Goal: Information Seeking & Learning: Learn about a topic

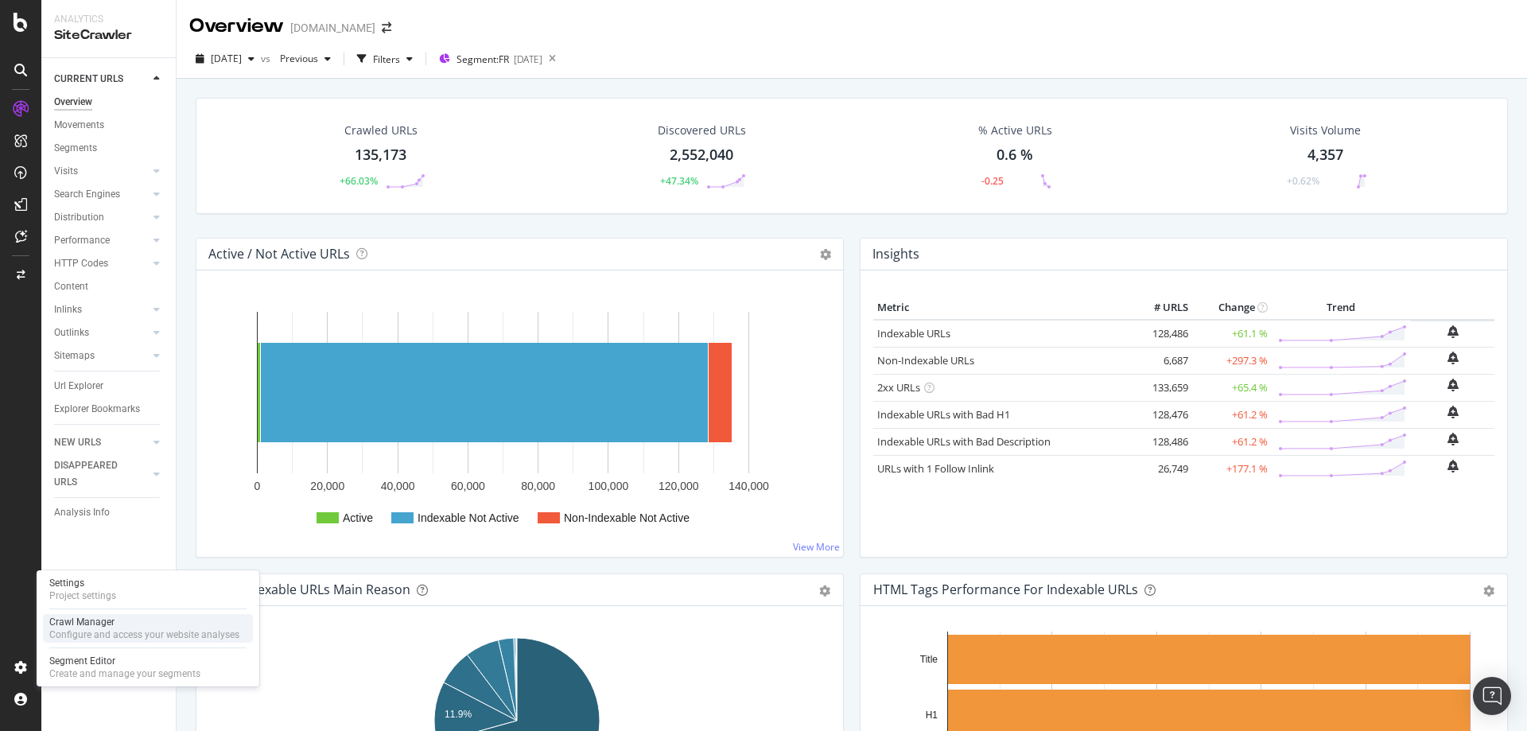
click at [125, 627] on div "Crawl Manager" at bounding box center [144, 621] width 190 height 13
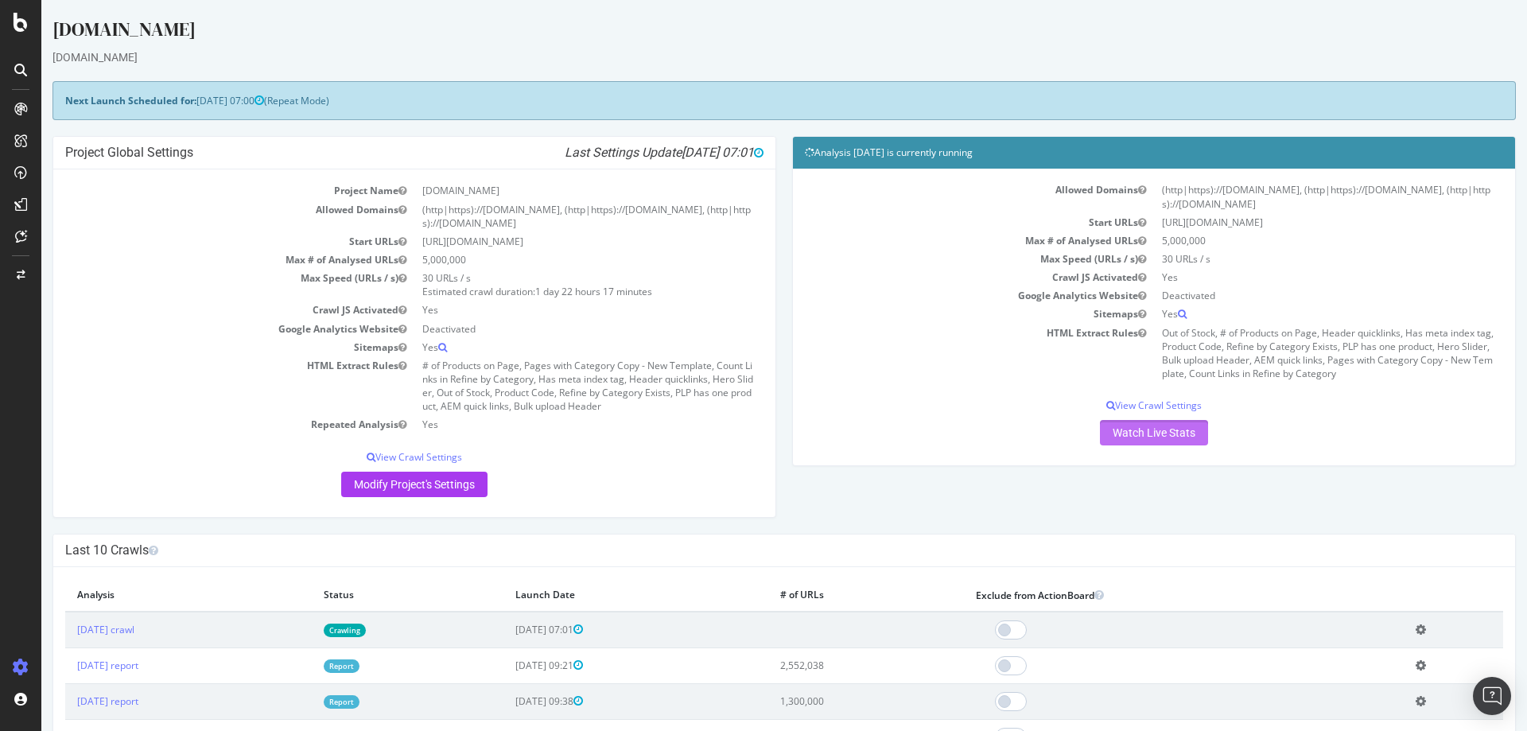
click at [1157, 431] on link "Watch Live Stats" at bounding box center [1154, 432] width 108 height 25
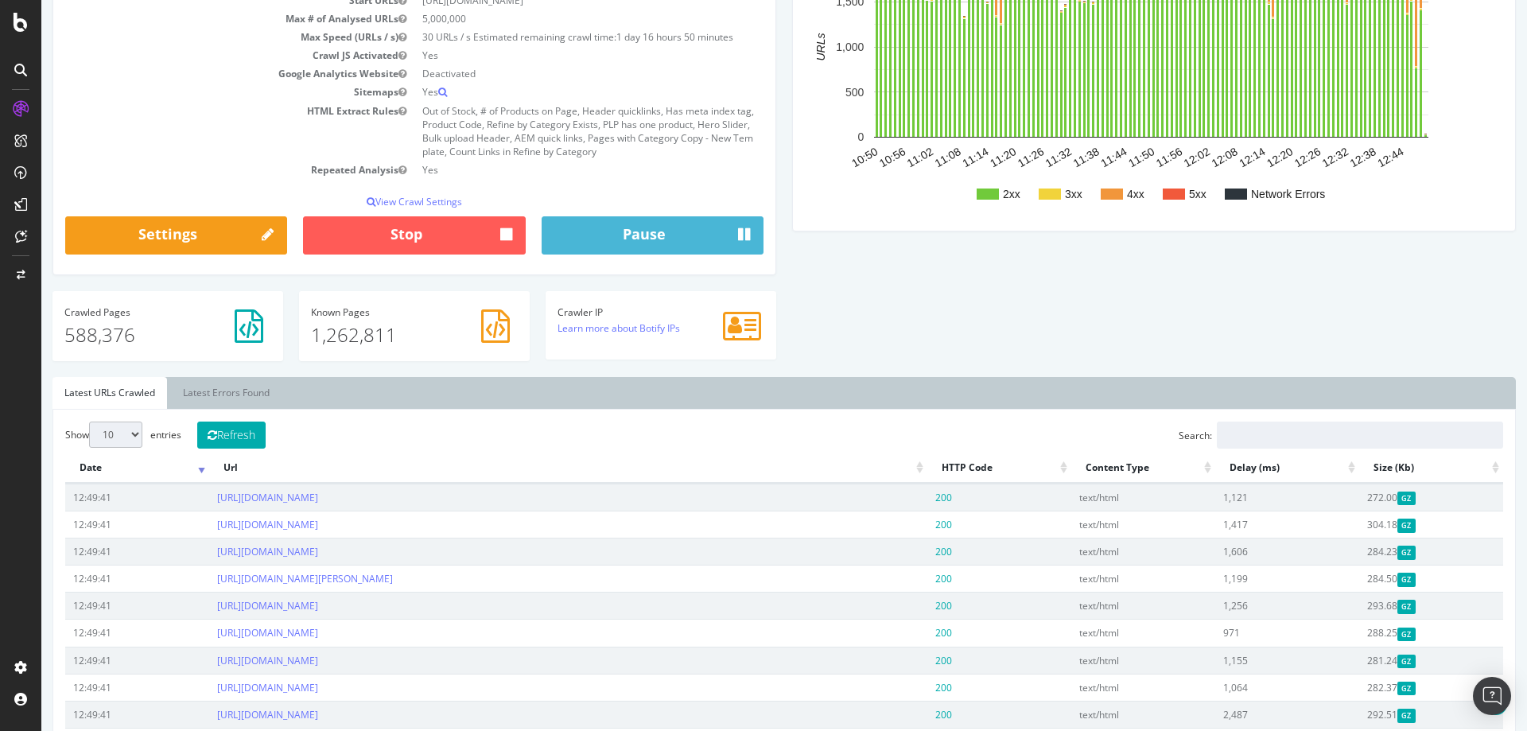
scroll to position [318, 0]
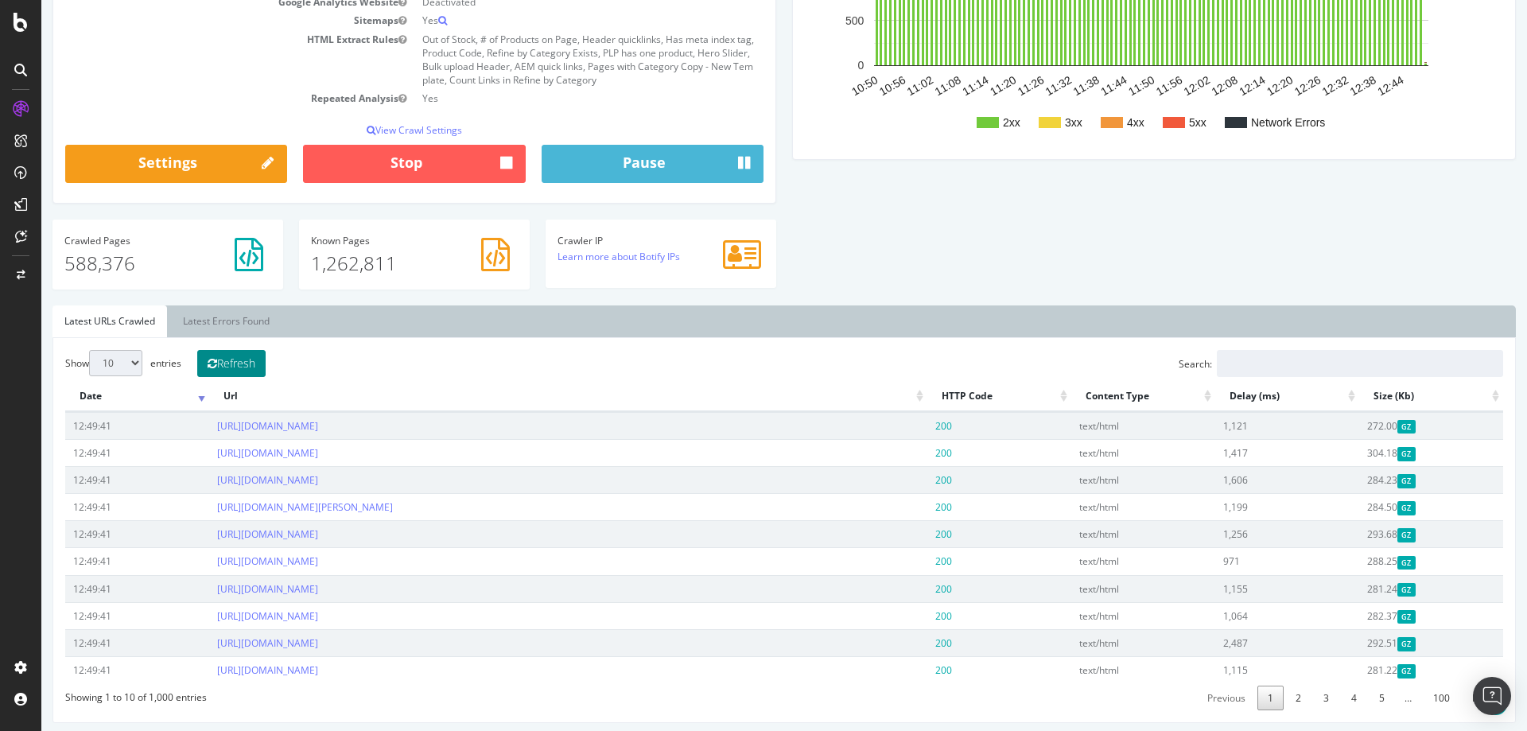
click at [224, 365] on button "Refresh" at bounding box center [231, 363] width 68 height 27
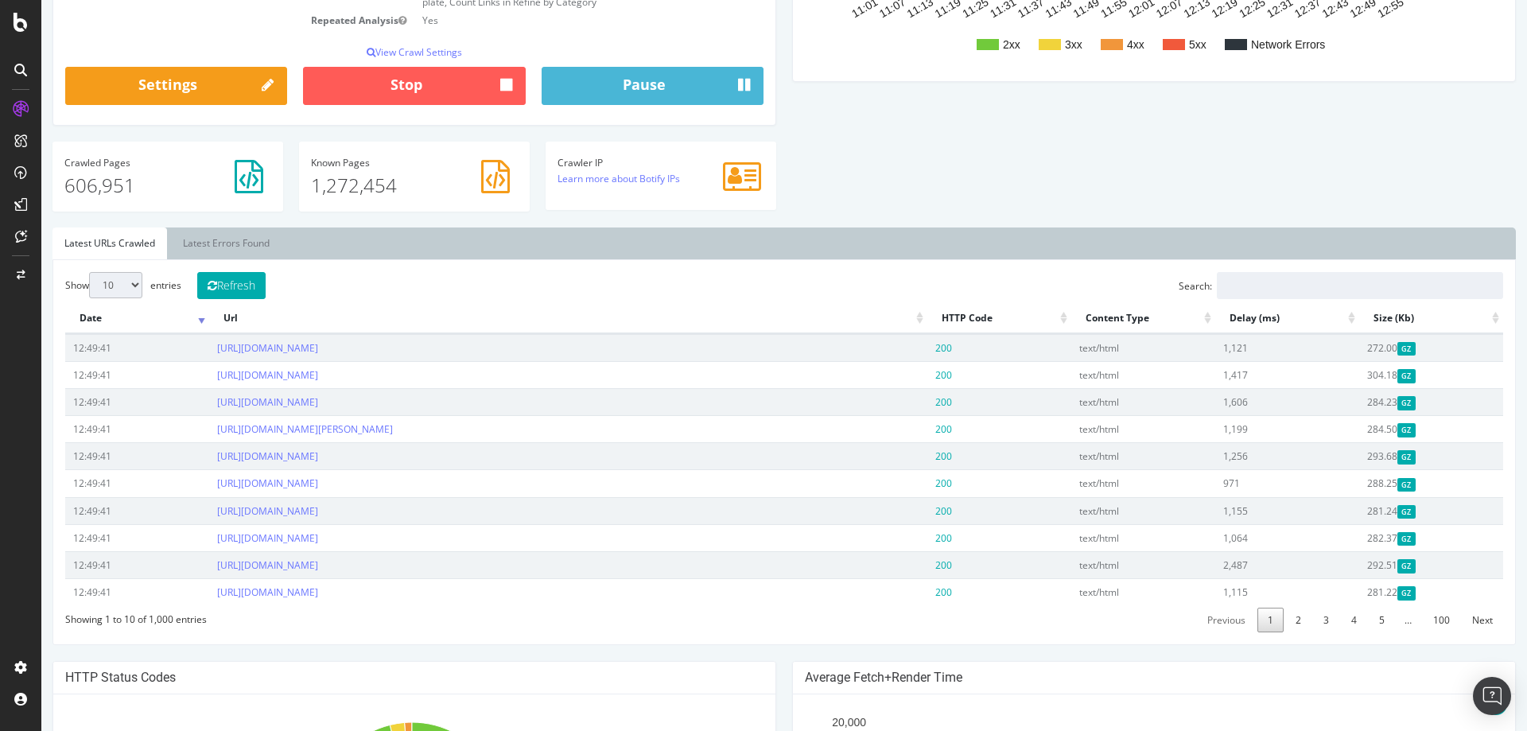
scroll to position [398, 0]
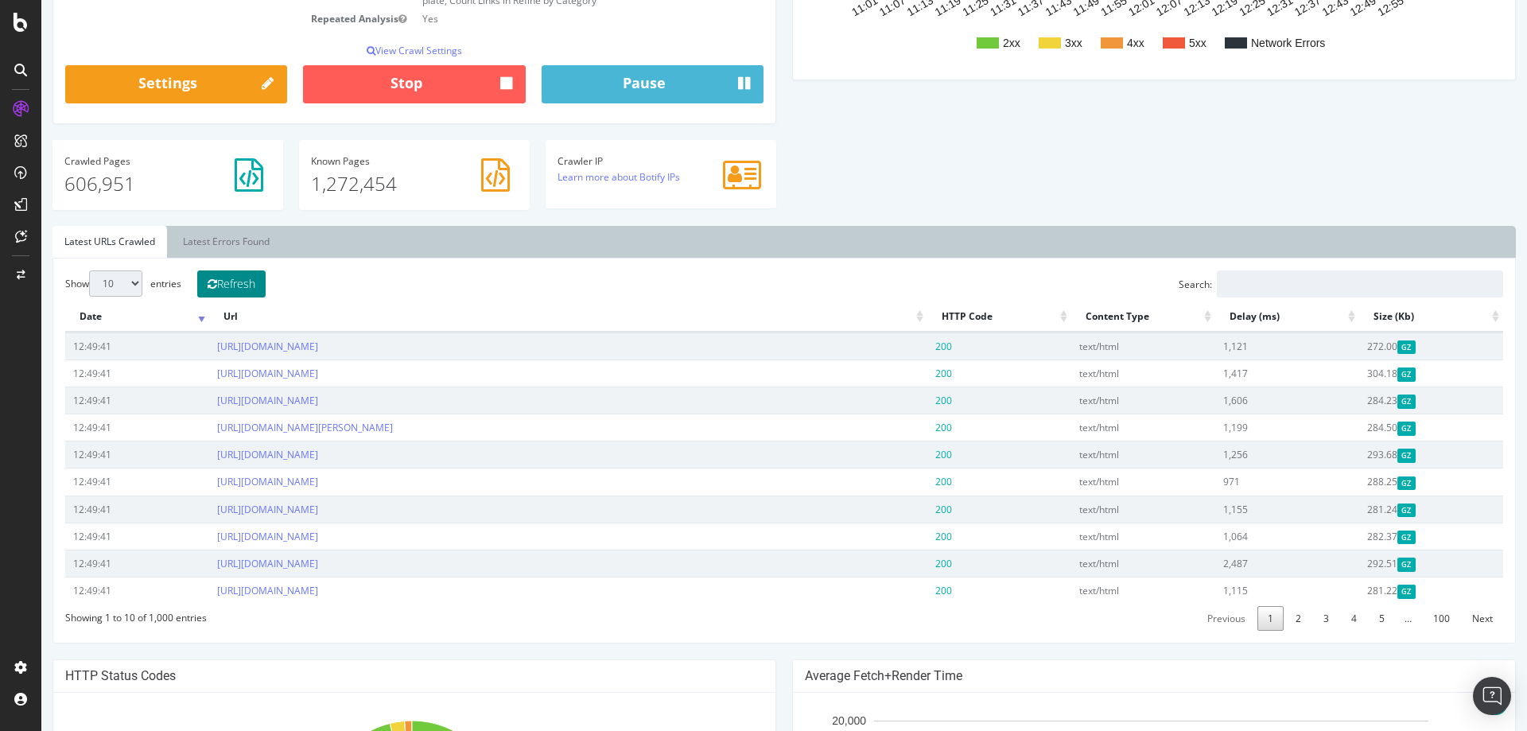
click at [243, 285] on button "Refresh" at bounding box center [231, 283] width 68 height 27
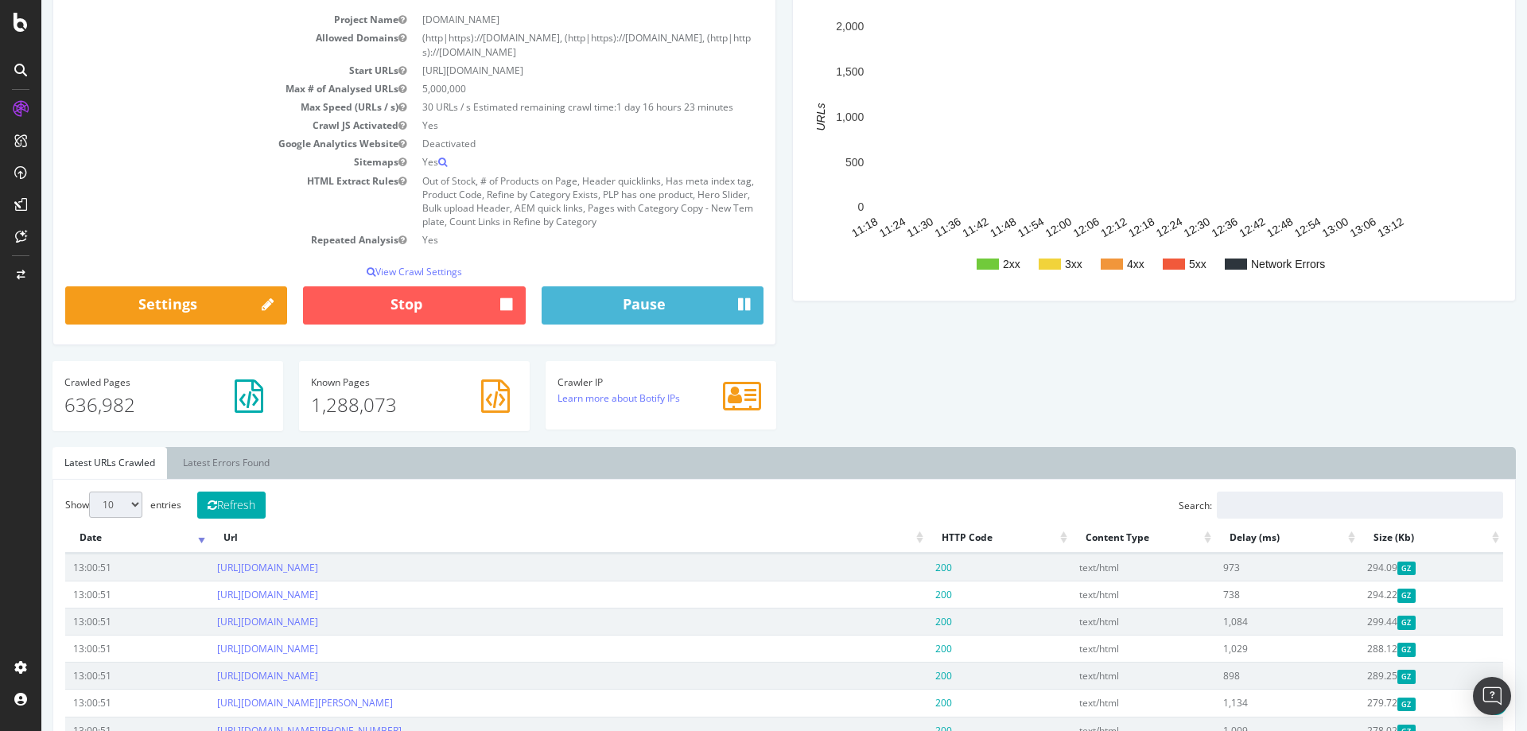
scroll to position [0, 0]
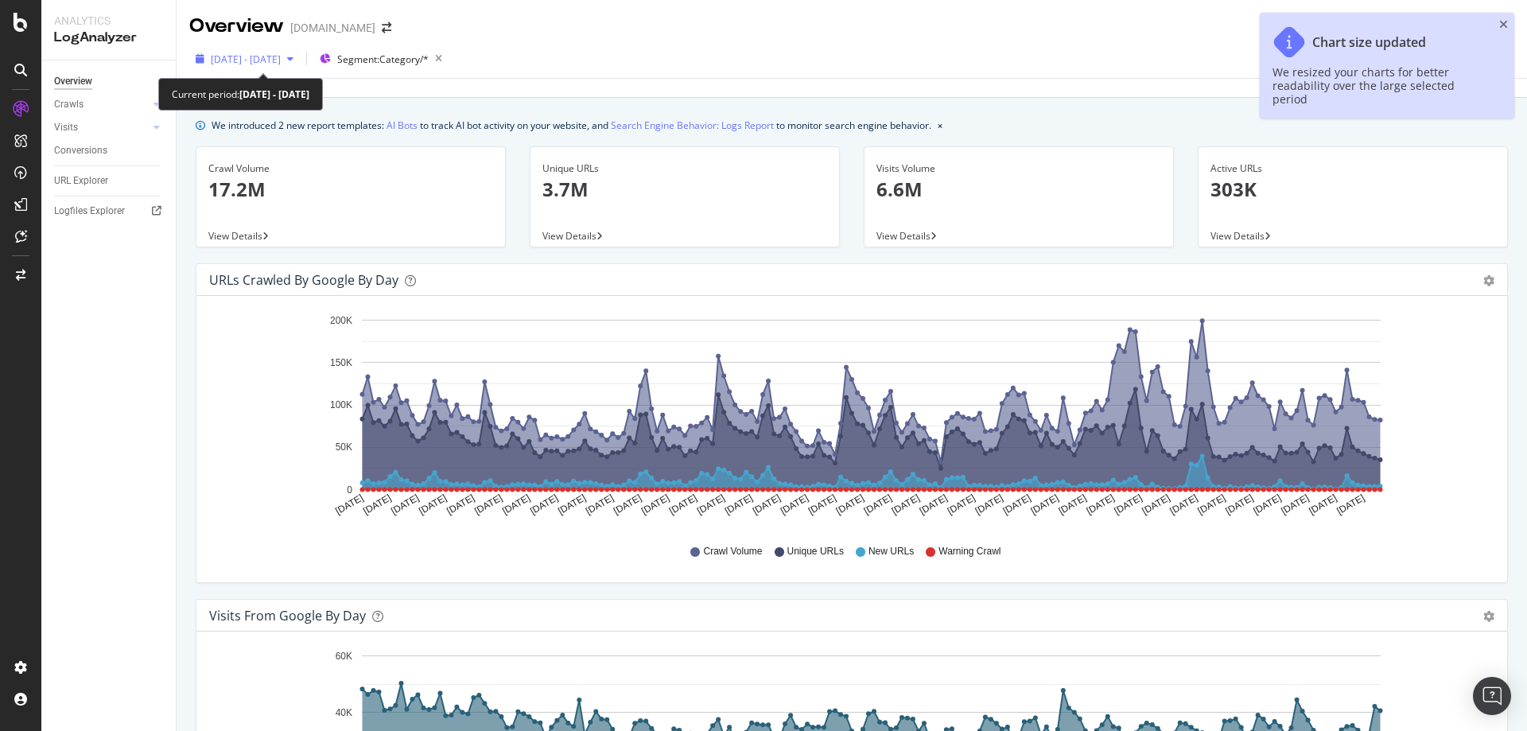
click at [300, 58] on div "button" at bounding box center [290, 59] width 19 height 10
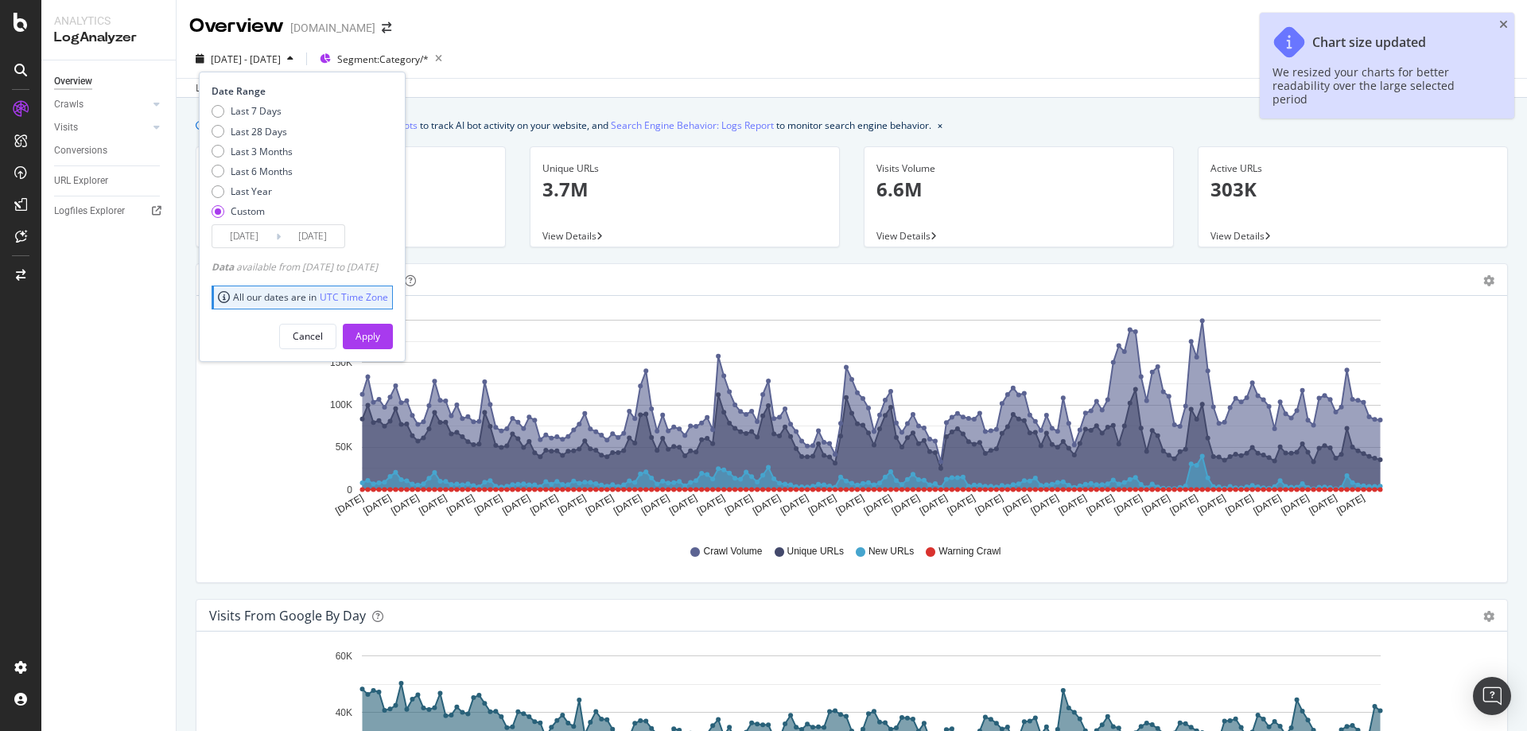
click at [242, 237] on input "2025/03/03" at bounding box center [244, 236] width 64 height 22
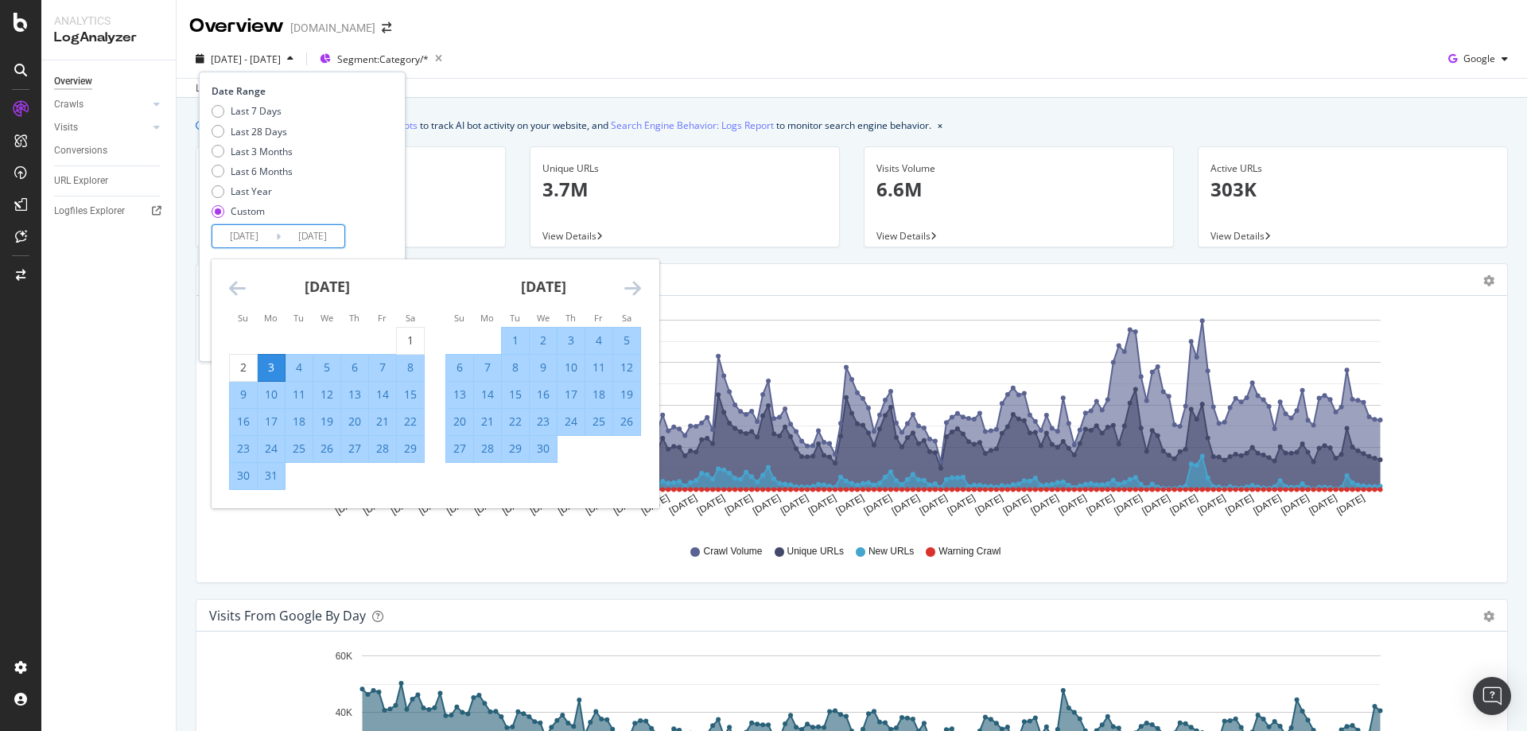
click at [628, 278] on icon "Move forward to switch to the next month." at bounding box center [632, 287] width 17 height 19
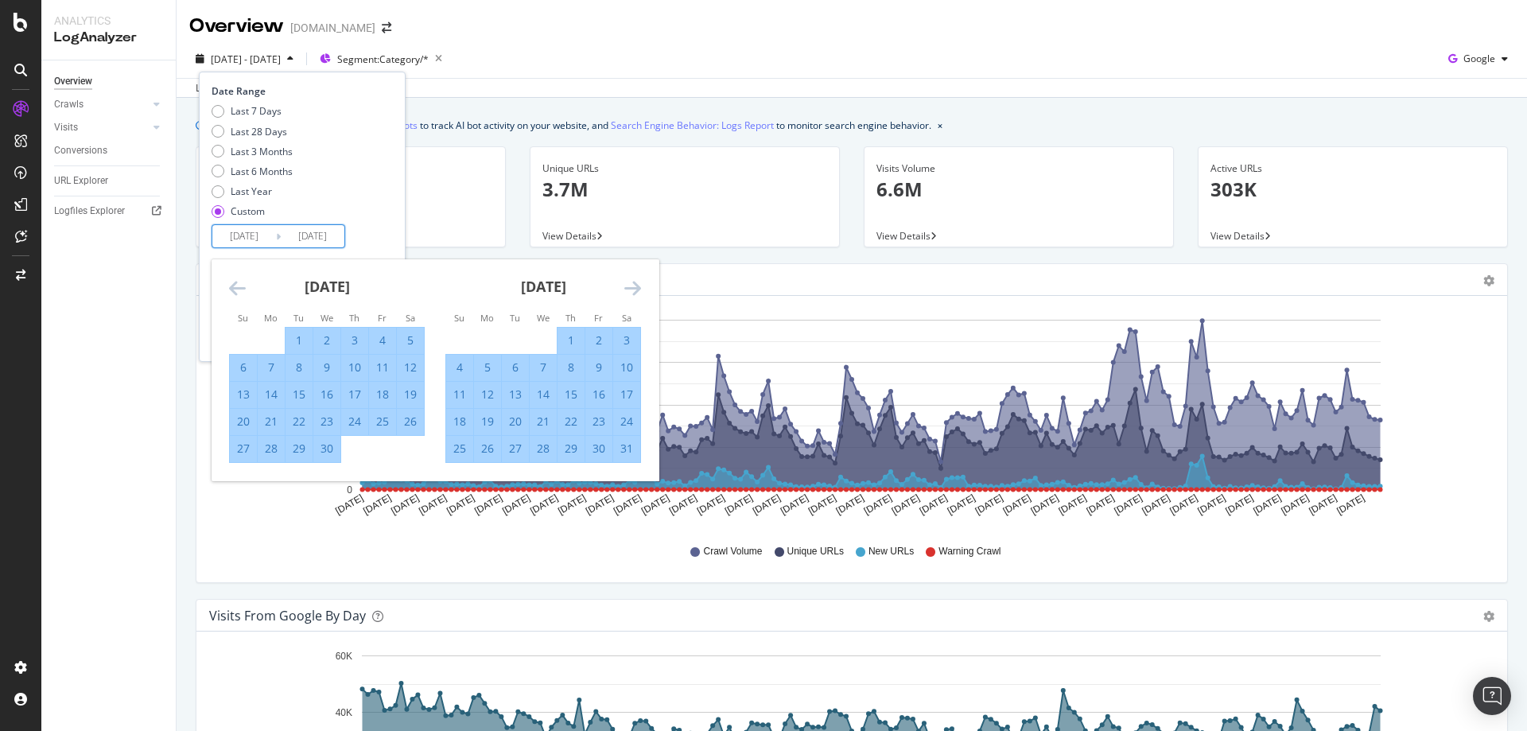
click at [629, 284] on icon "Move forward to switch to the next month." at bounding box center [632, 287] width 17 height 19
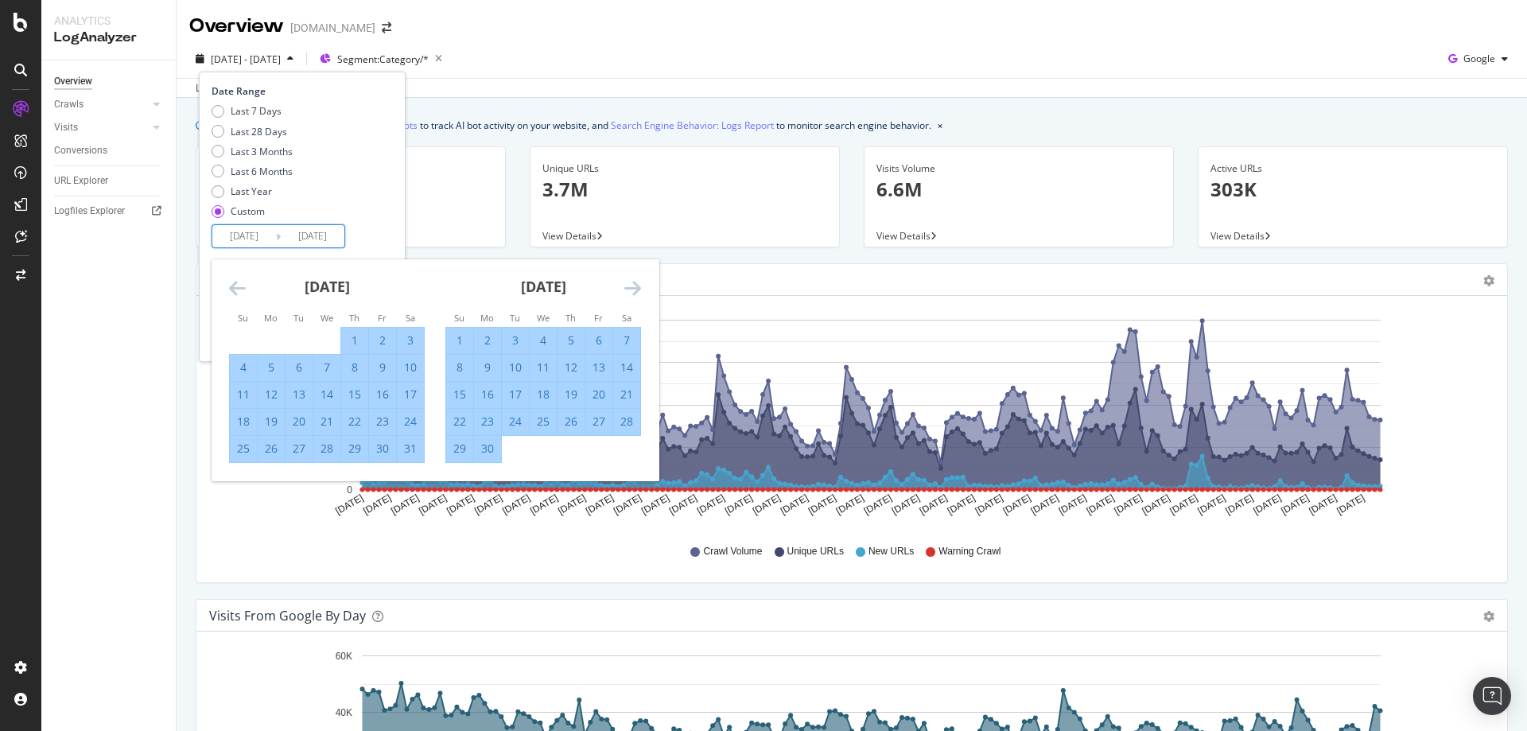
click at [629, 285] on icon "Move forward to switch to the next month." at bounding box center [632, 287] width 17 height 19
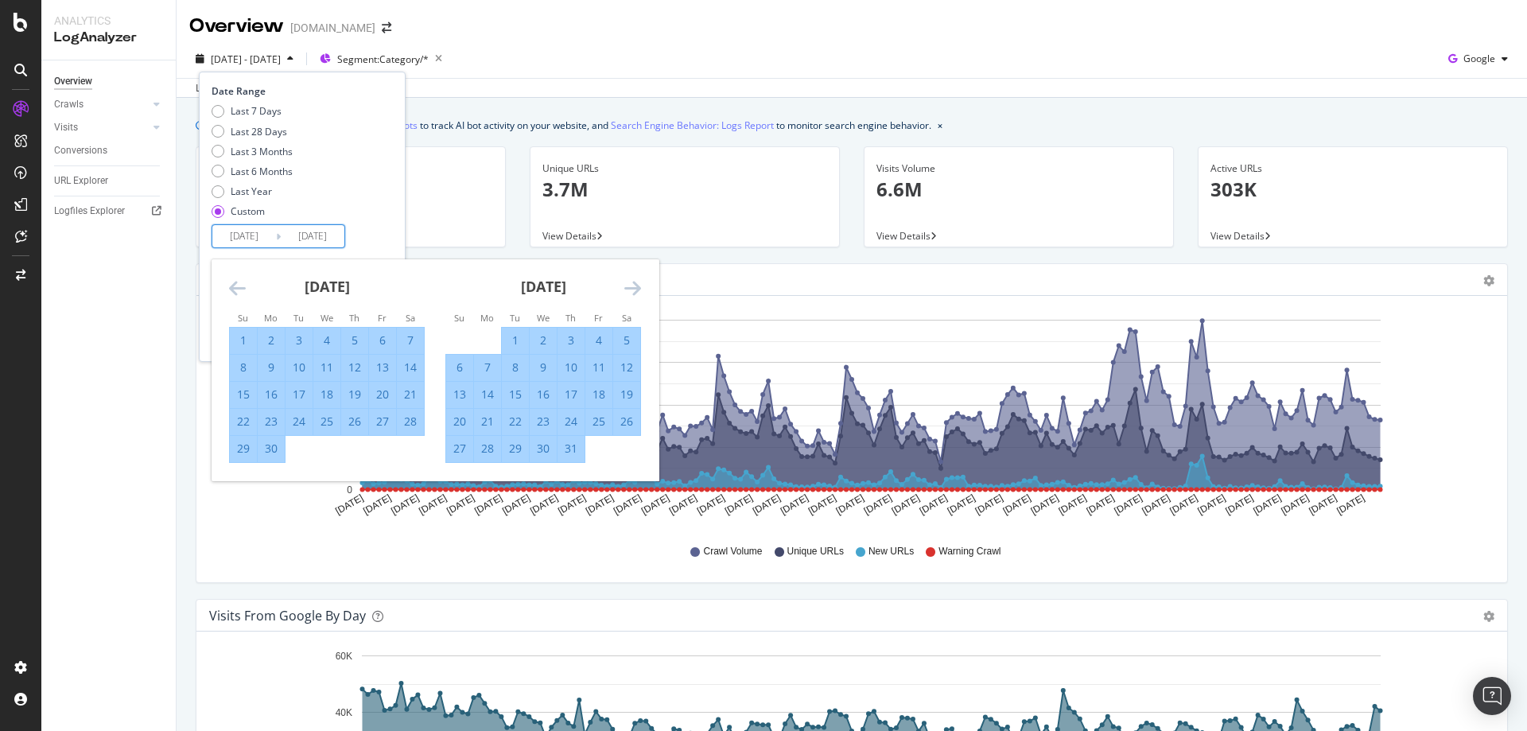
click at [629, 285] on icon "Move forward to switch to the next month." at bounding box center [632, 287] width 17 height 19
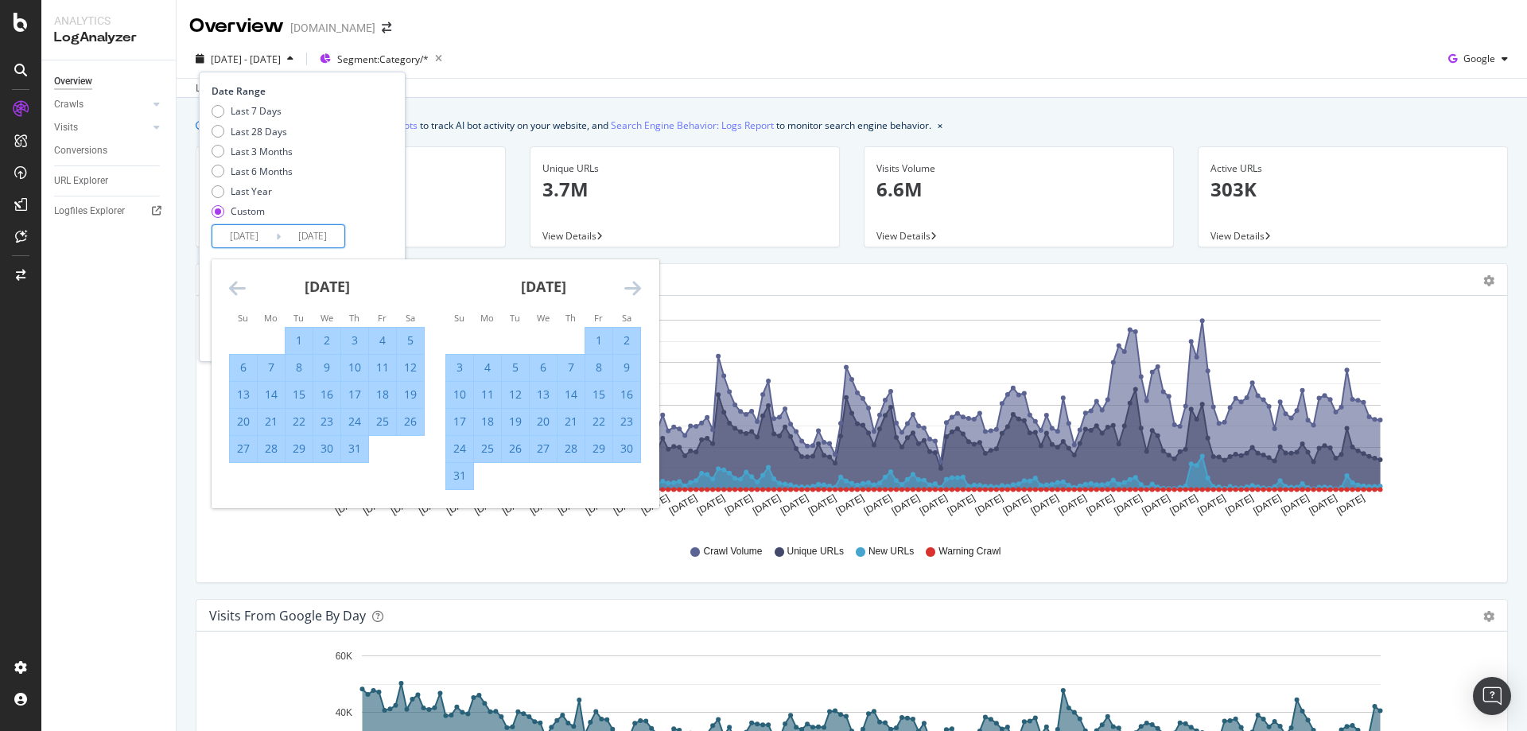
click at [631, 288] on icon "Move forward to switch to the next month." at bounding box center [632, 287] width 17 height 19
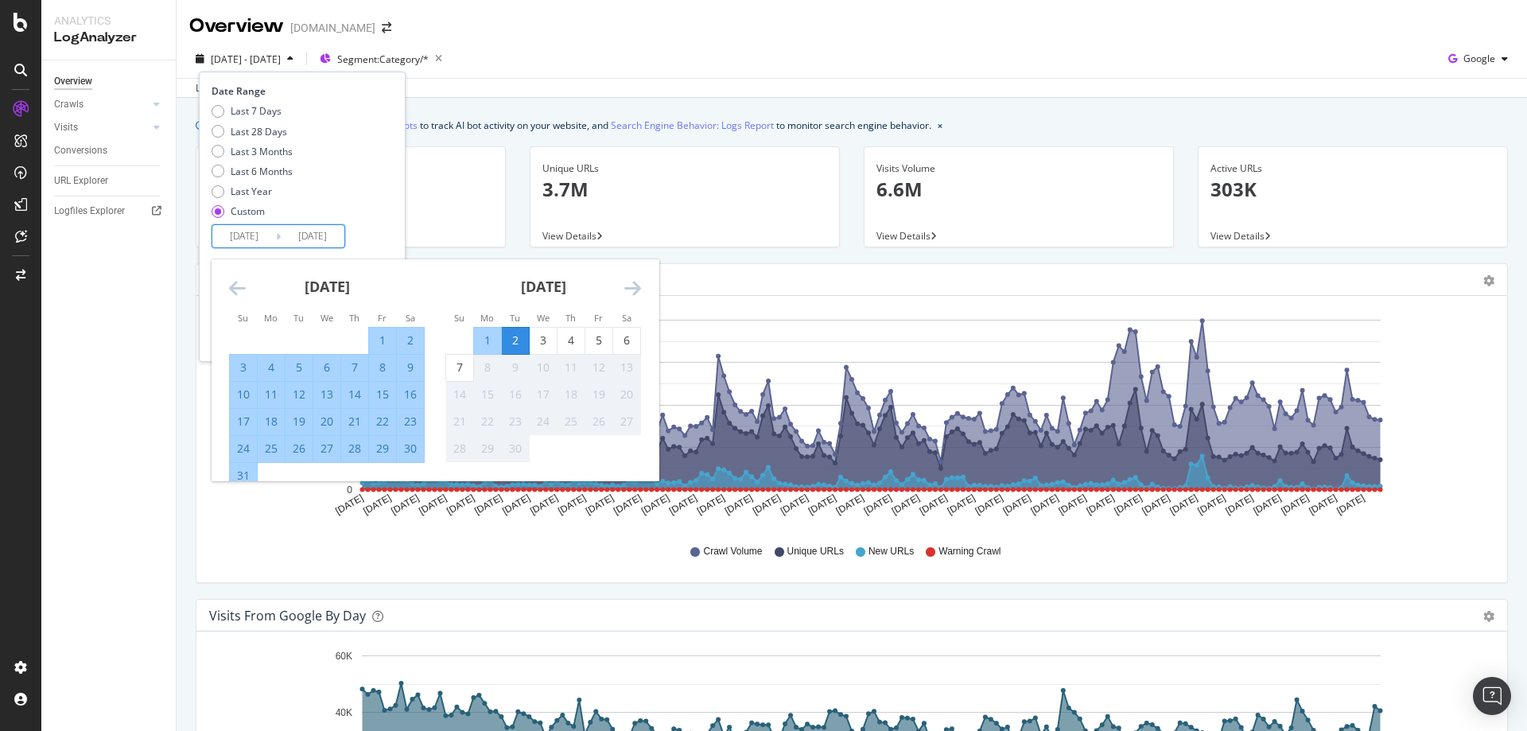
click at [386, 343] on div "1" at bounding box center [382, 340] width 27 height 16
type input "2025/08/01"
click at [618, 338] on div "6" at bounding box center [626, 340] width 27 height 16
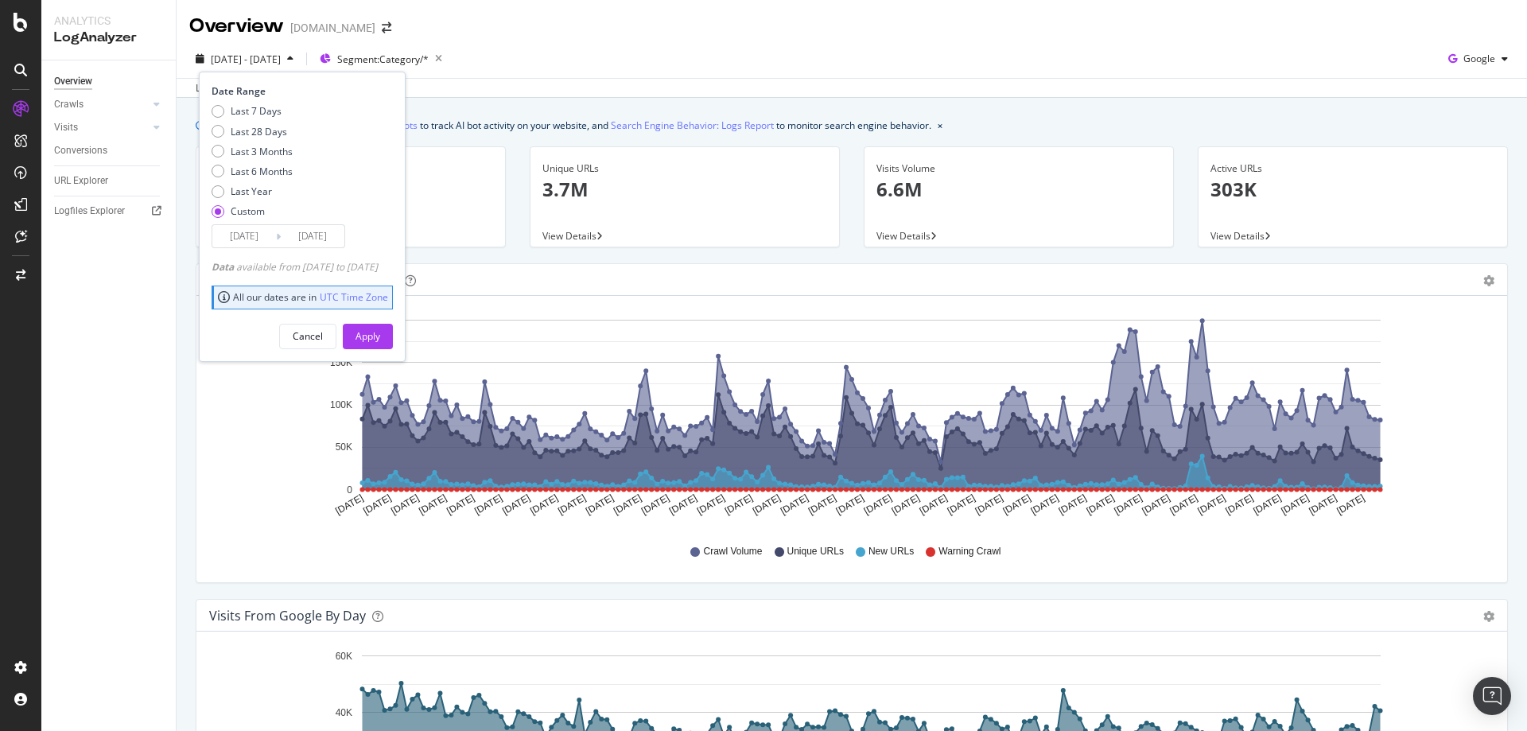
type input "2025/09/06"
click at [380, 340] on div "Apply" at bounding box center [367, 336] width 25 height 14
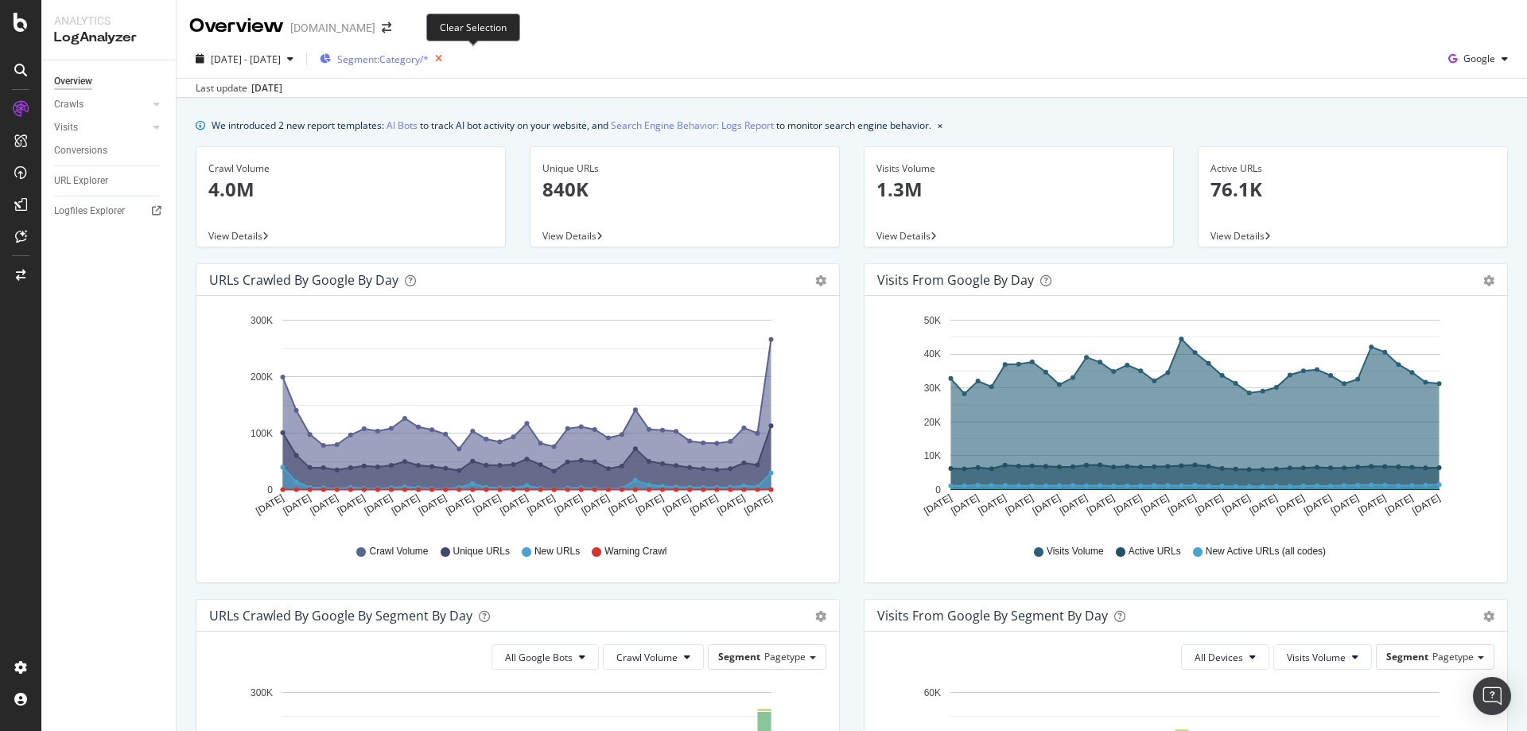
click at [448, 56] on icon "button" at bounding box center [439, 59] width 20 height 22
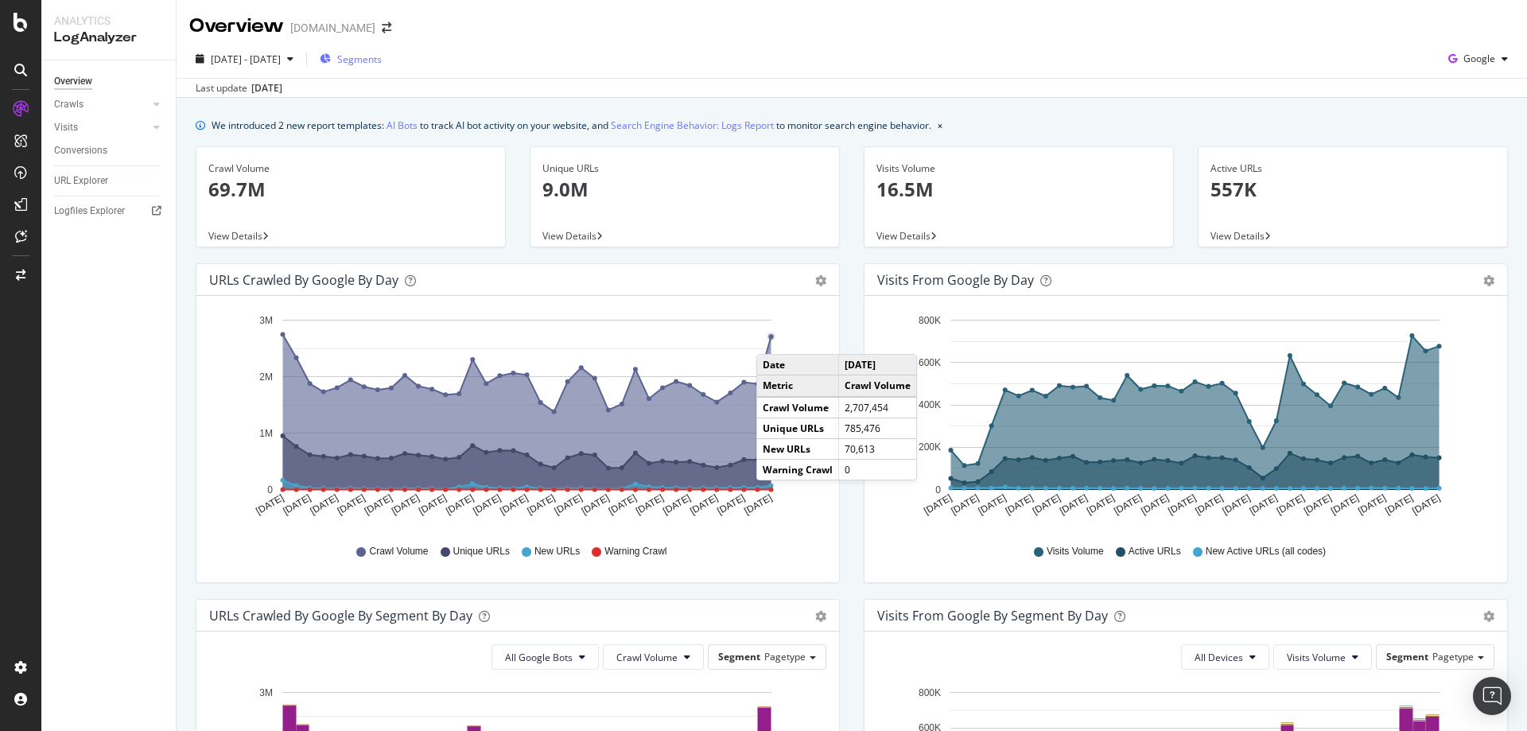
click at [382, 57] on span "Segments" at bounding box center [359, 59] width 45 height 14
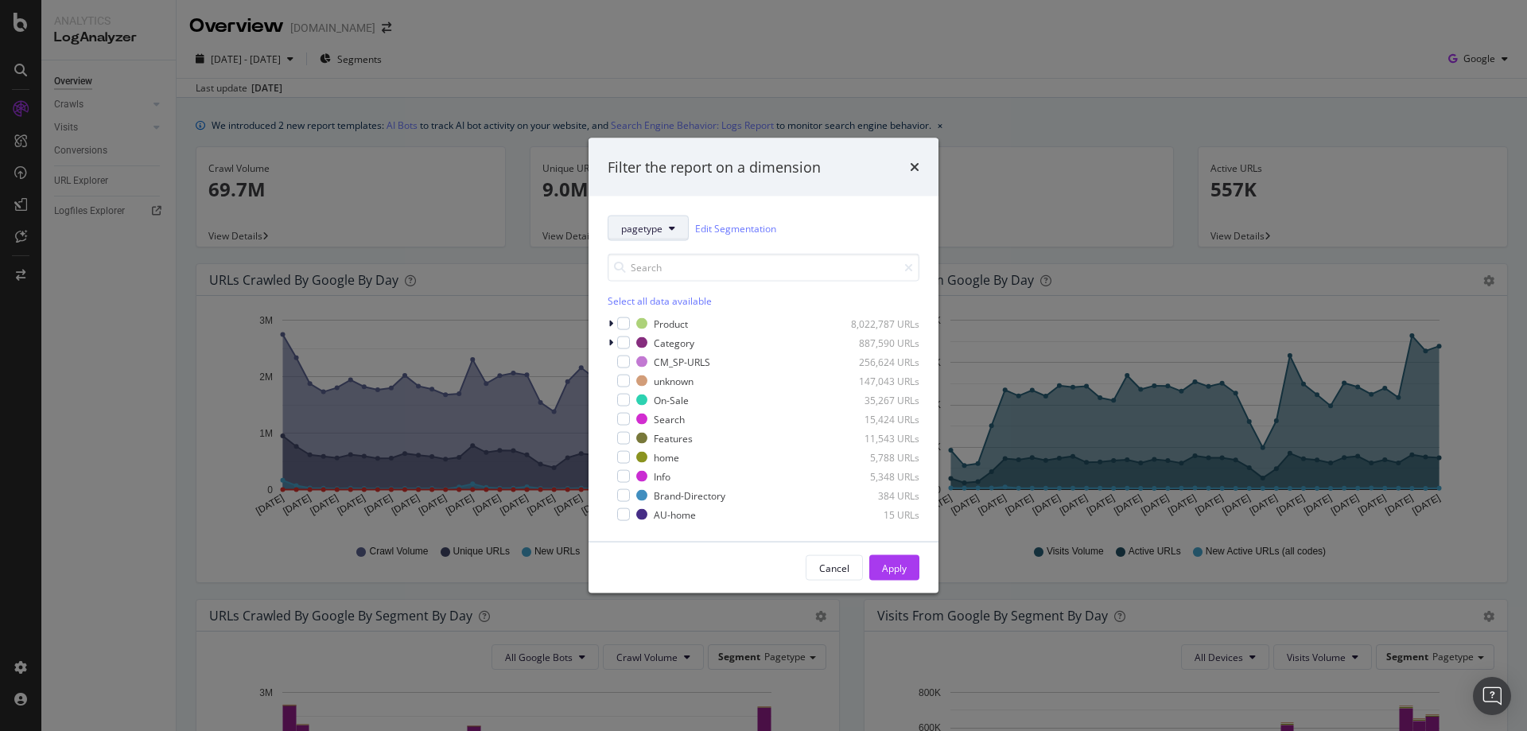
click at [642, 232] on span "pagetype" at bounding box center [641, 228] width 41 height 14
click at [646, 316] on span "Location" at bounding box center [671, 315] width 101 height 14
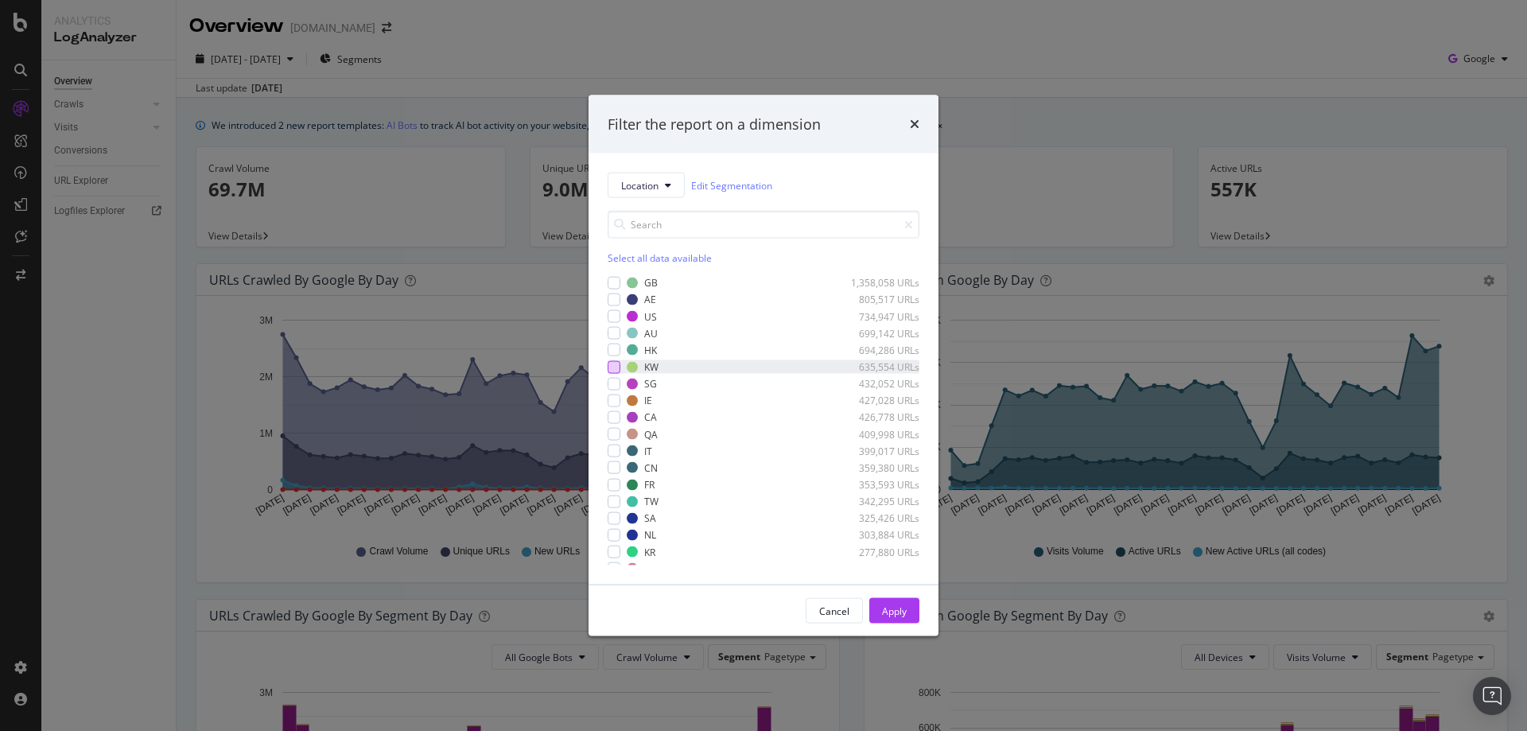
click at [615, 363] on div "modal" at bounding box center [613, 366] width 13 height 13
click at [891, 603] on div "Apply" at bounding box center [894, 611] width 25 height 24
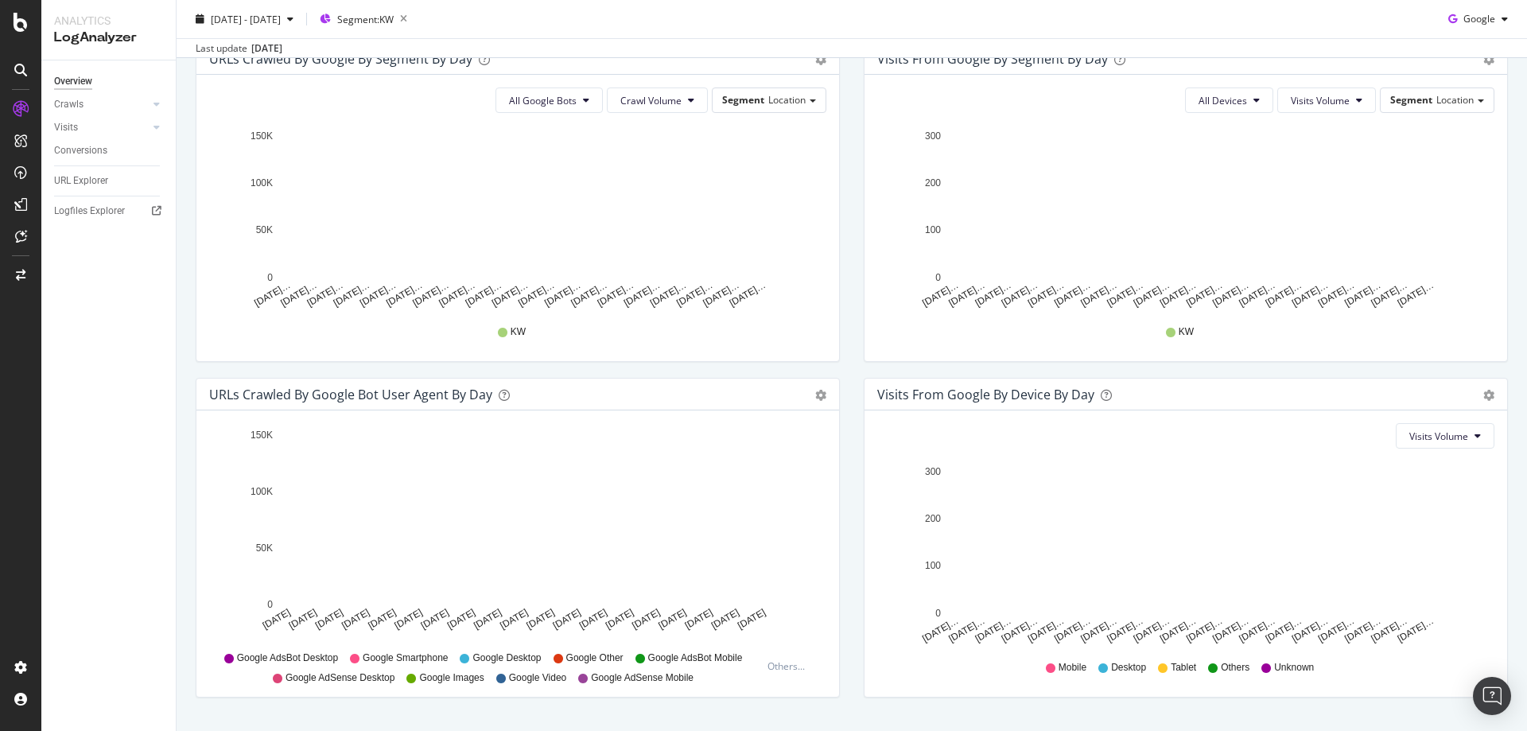
scroll to position [477, 0]
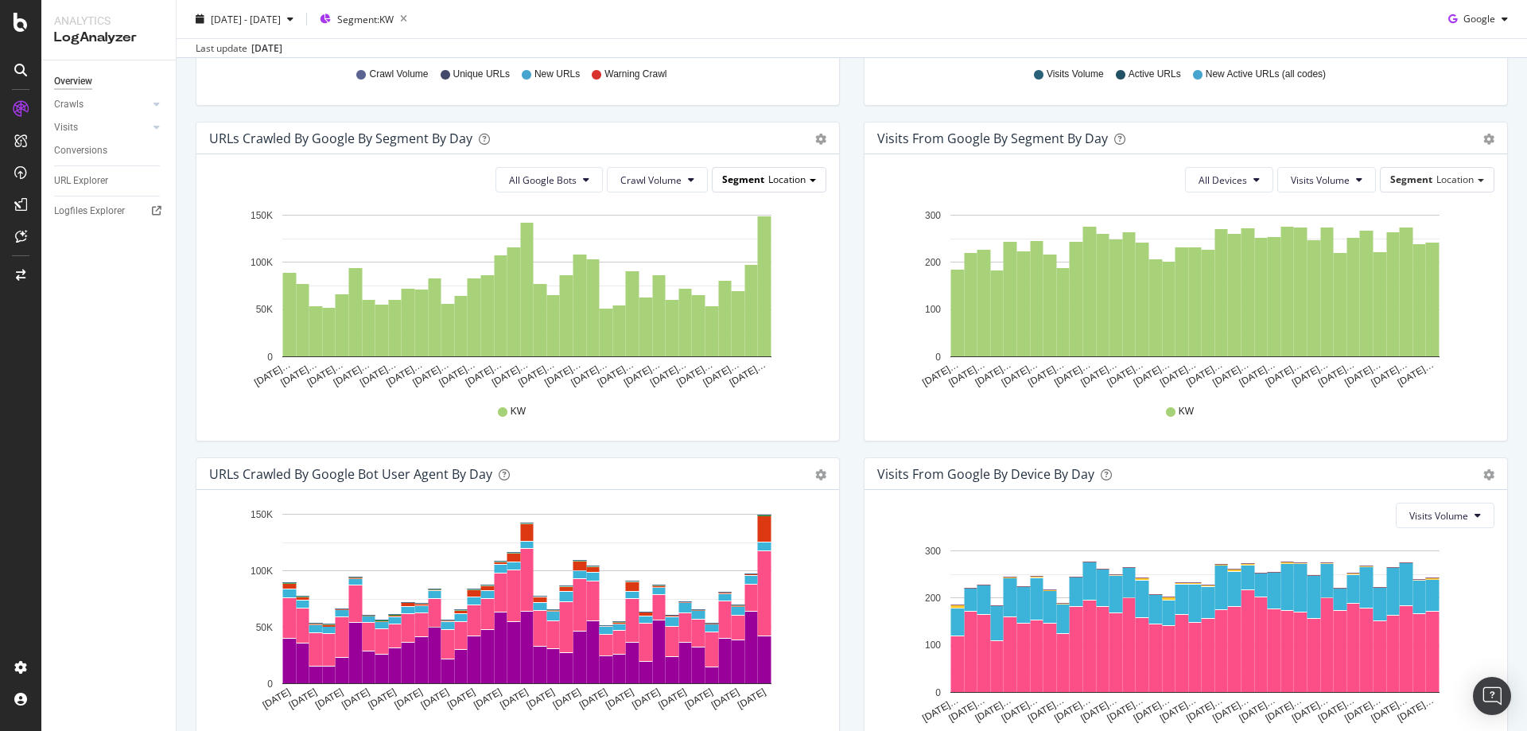
click at [758, 179] on div "Segment Location" at bounding box center [768, 179] width 113 height 23
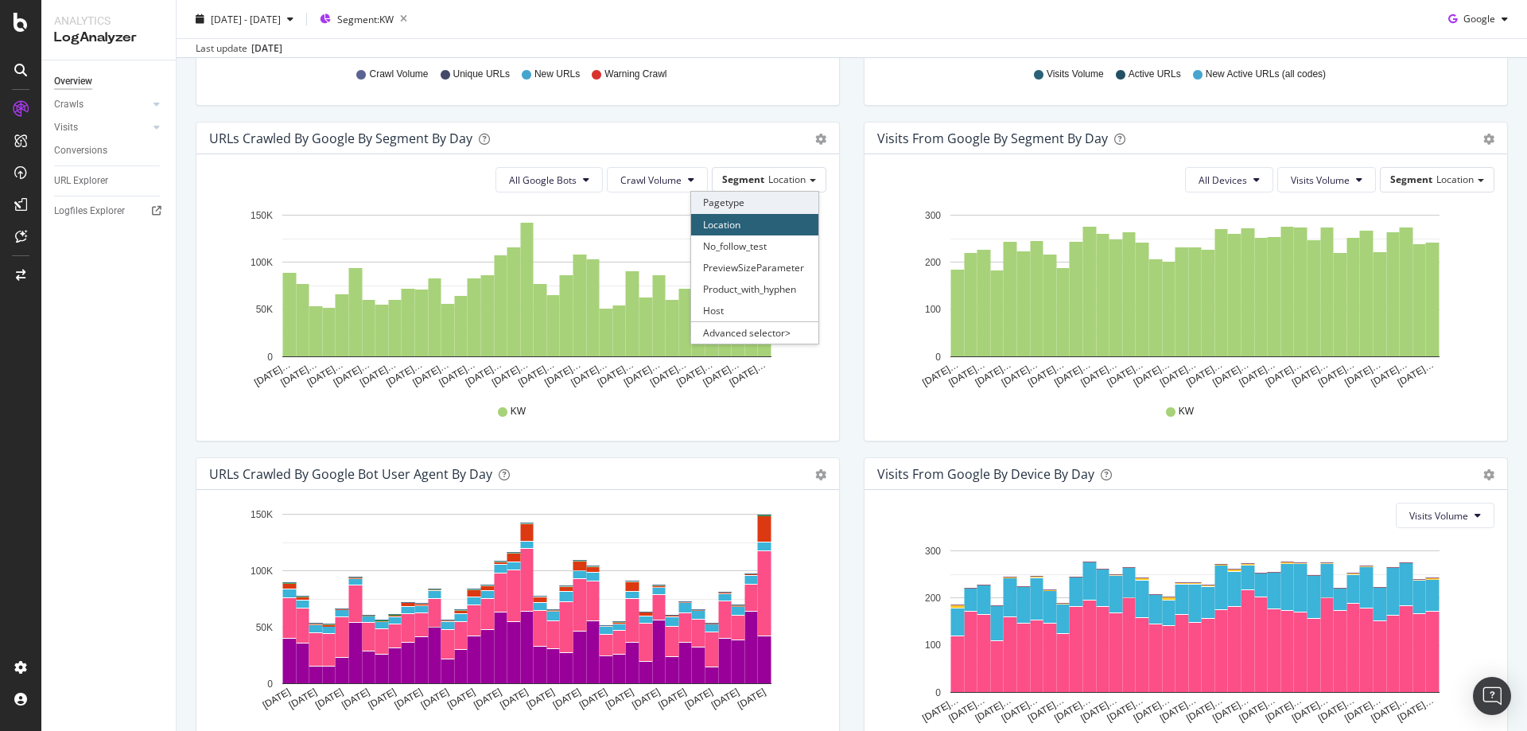
click at [743, 206] on div "Pagetype" at bounding box center [754, 202] width 127 height 21
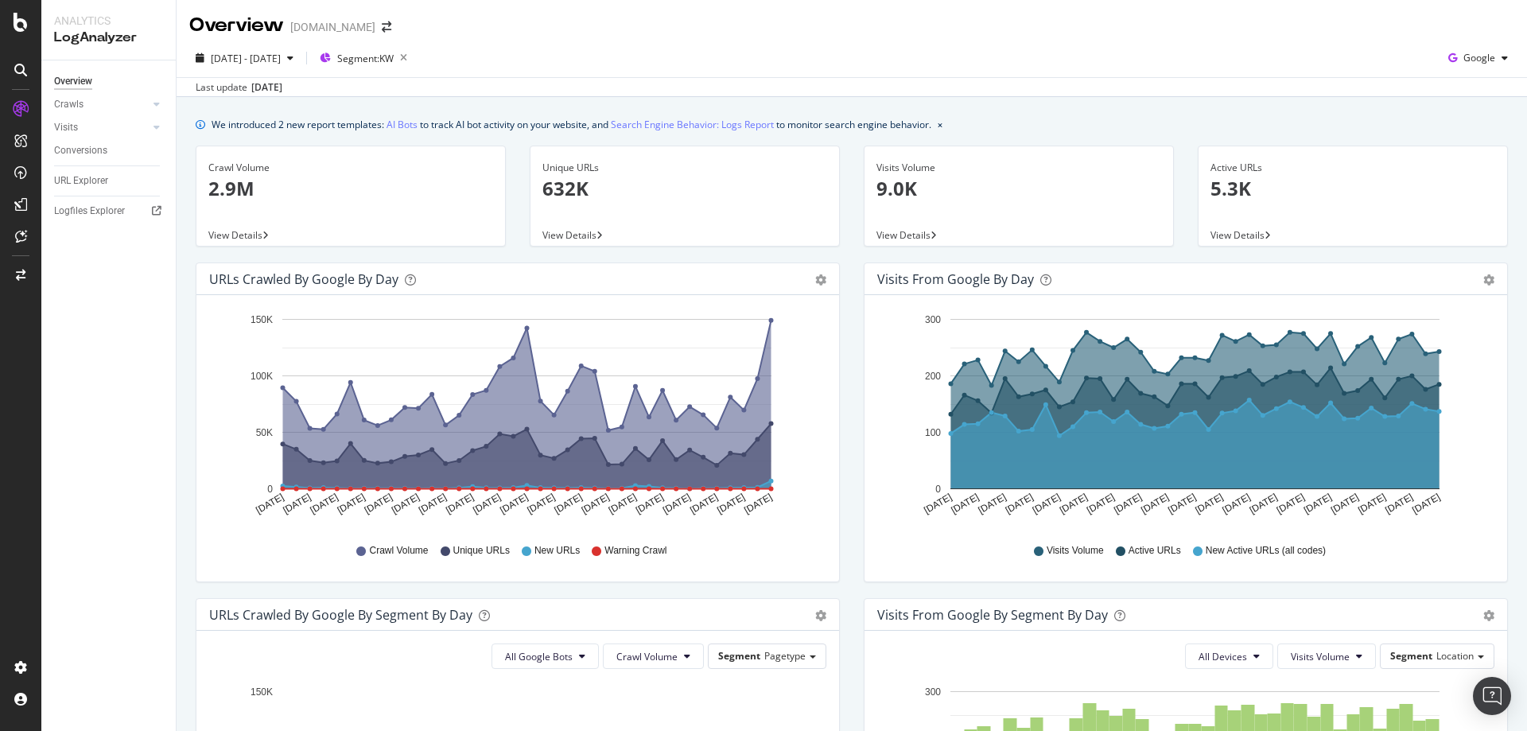
scroll to position [0, 0]
click at [394, 60] on span "Segment: KW" at bounding box center [365, 59] width 56 height 14
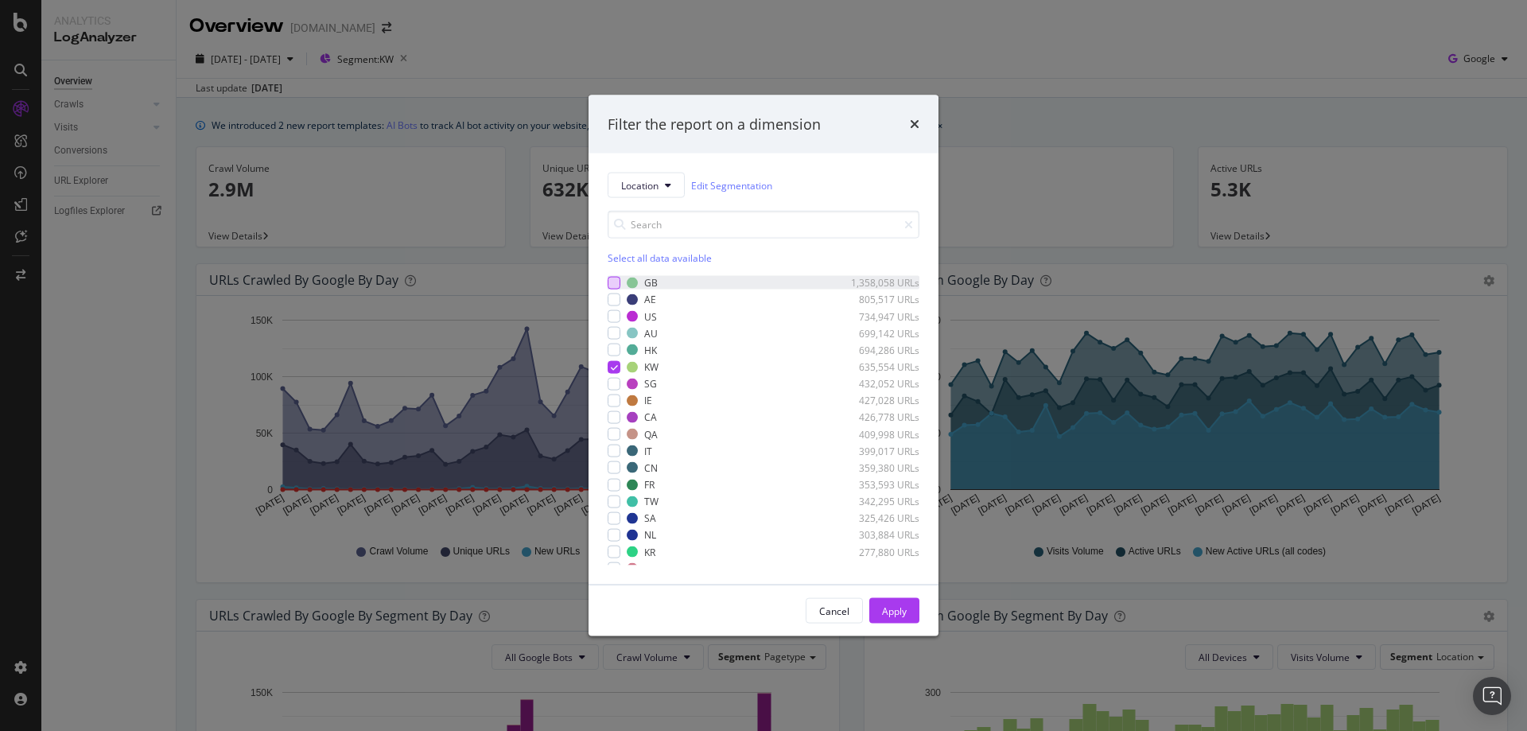
click at [617, 281] on div "modal" at bounding box center [613, 282] width 13 height 13
click at [614, 364] on icon "modal" at bounding box center [614, 367] width 7 height 8
click at [899, 614] on div "Apply" at bounding box center [894, 611] width 25 height 14
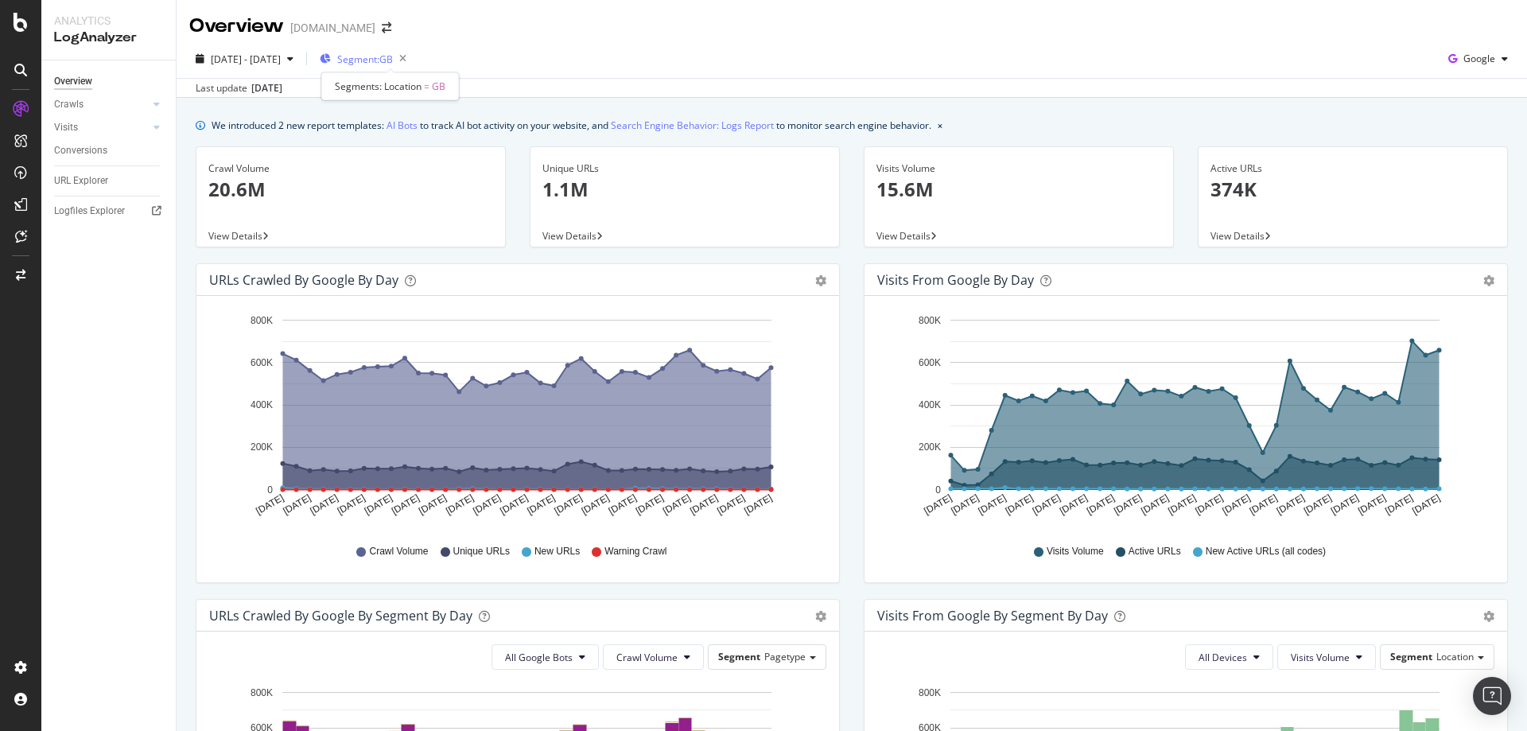
click at [393, 56] on span "Segment: GB" at bounding box center [365, 59] width 56 height 14
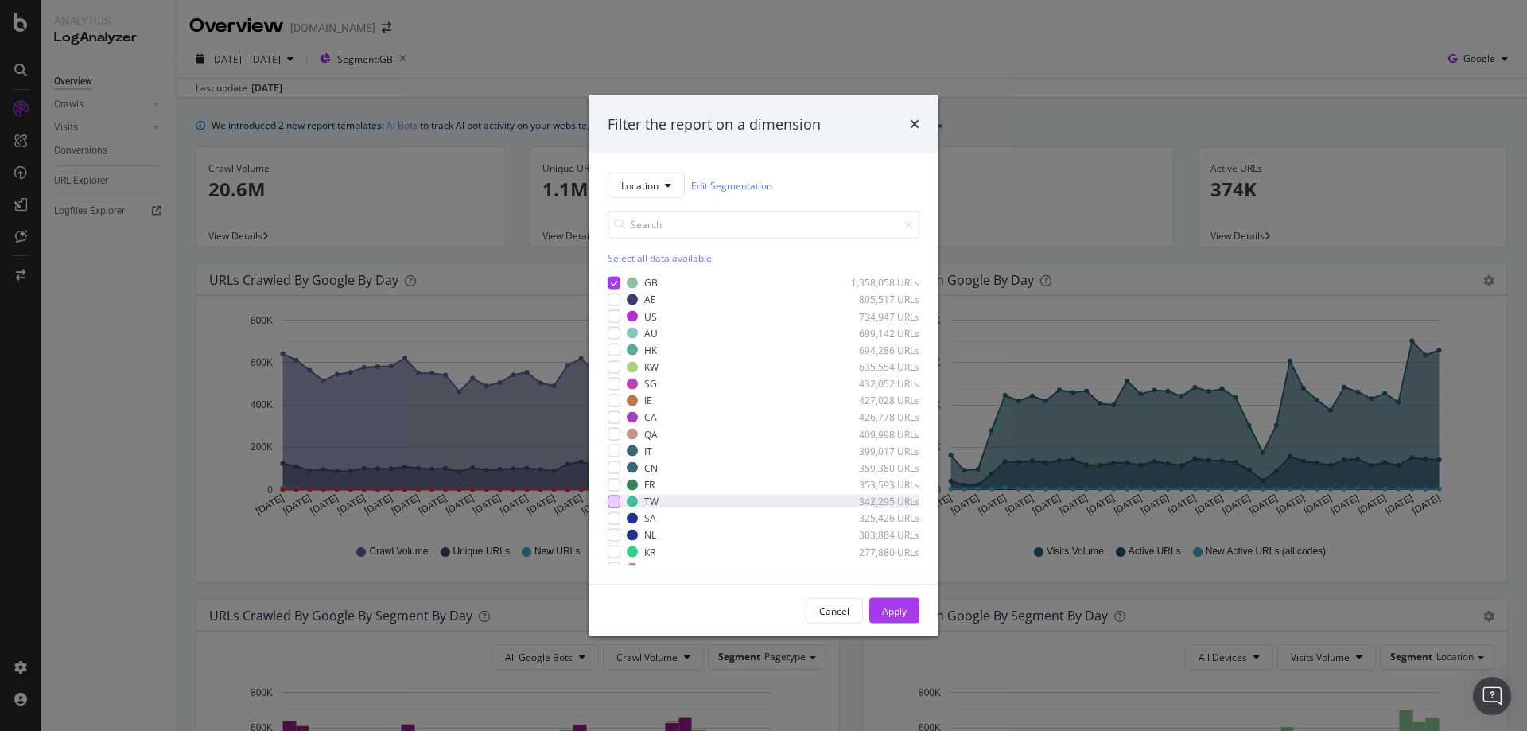
click at [615, 497] on div "modal" at bounding box center [613, 501] width 13 height 13
click at [613, 285] on icon "modal" at bounding box center [614, 282] width 7 height 8
click at [911, 609] on button "Apply" at bounding box center [894, 610] width 50 height 25
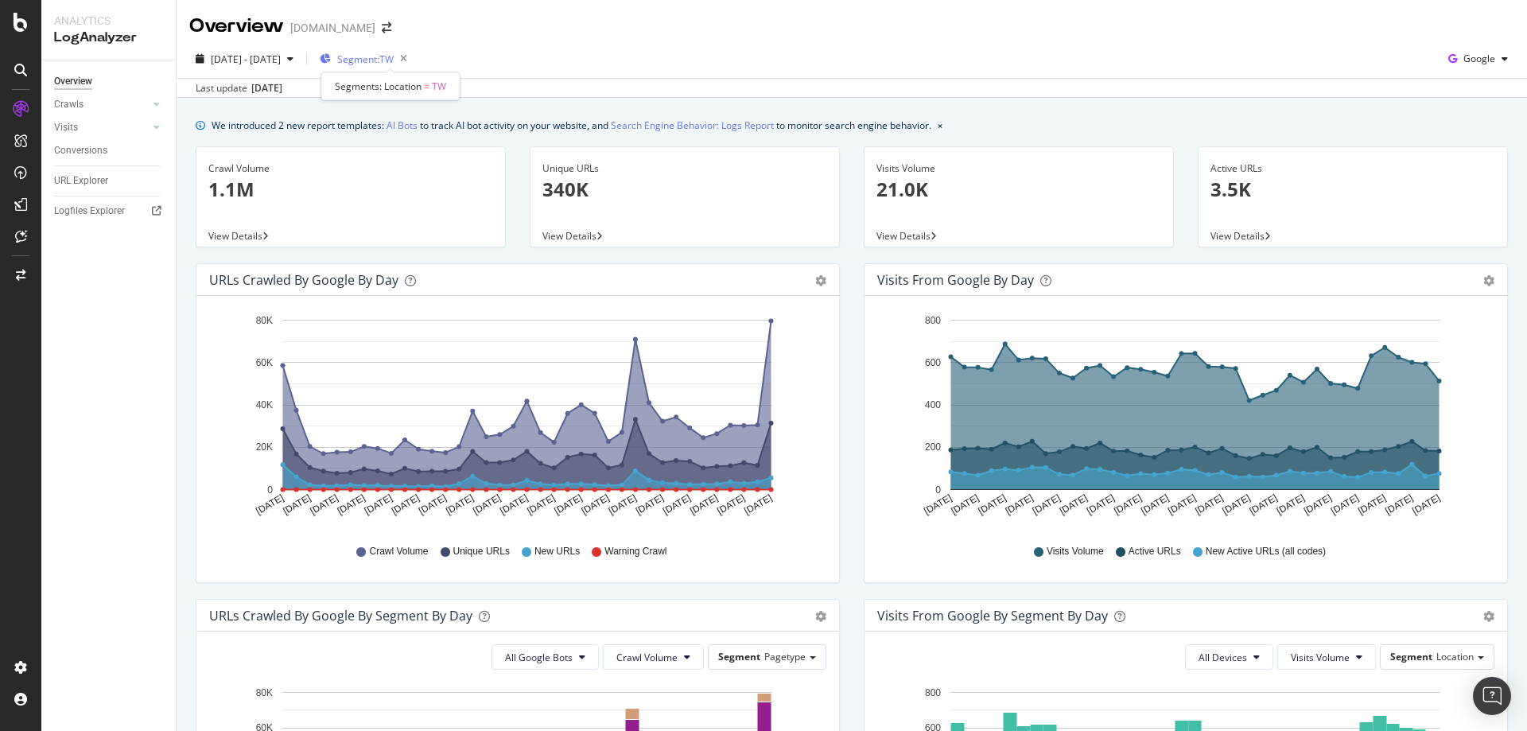
click at [381, 56] on span "Segment: TW" at bounding box center [365, 59] width 56 height 14
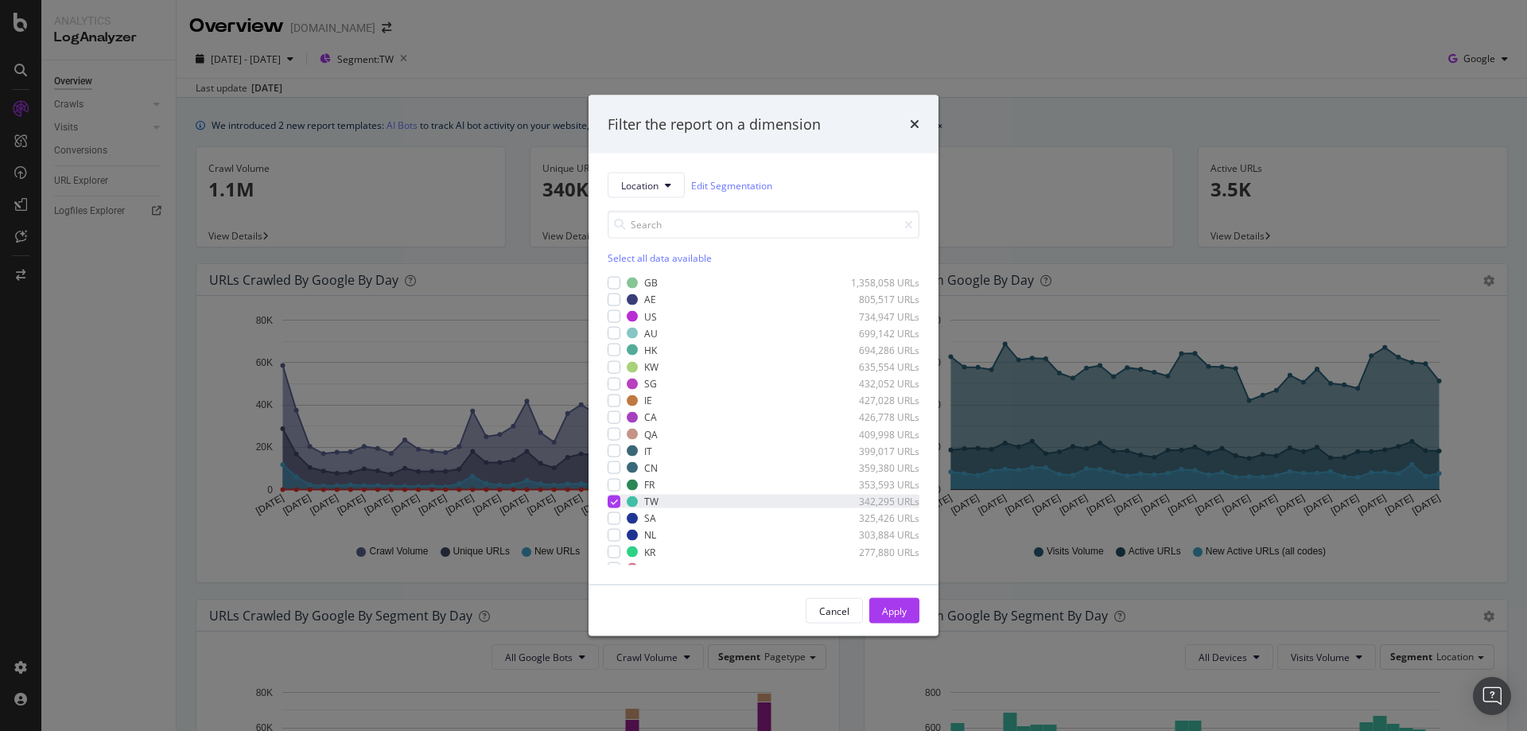
click at [615, 499] on icon "modal" at bounding box center [614, 501] width 7 height 8
click at [609, 336] on div "modal" at bounding box center [613, 333] width 13 height 13
click at [891, 604] on div "Apply" at bounding box center [894, 611] width 25 height 14
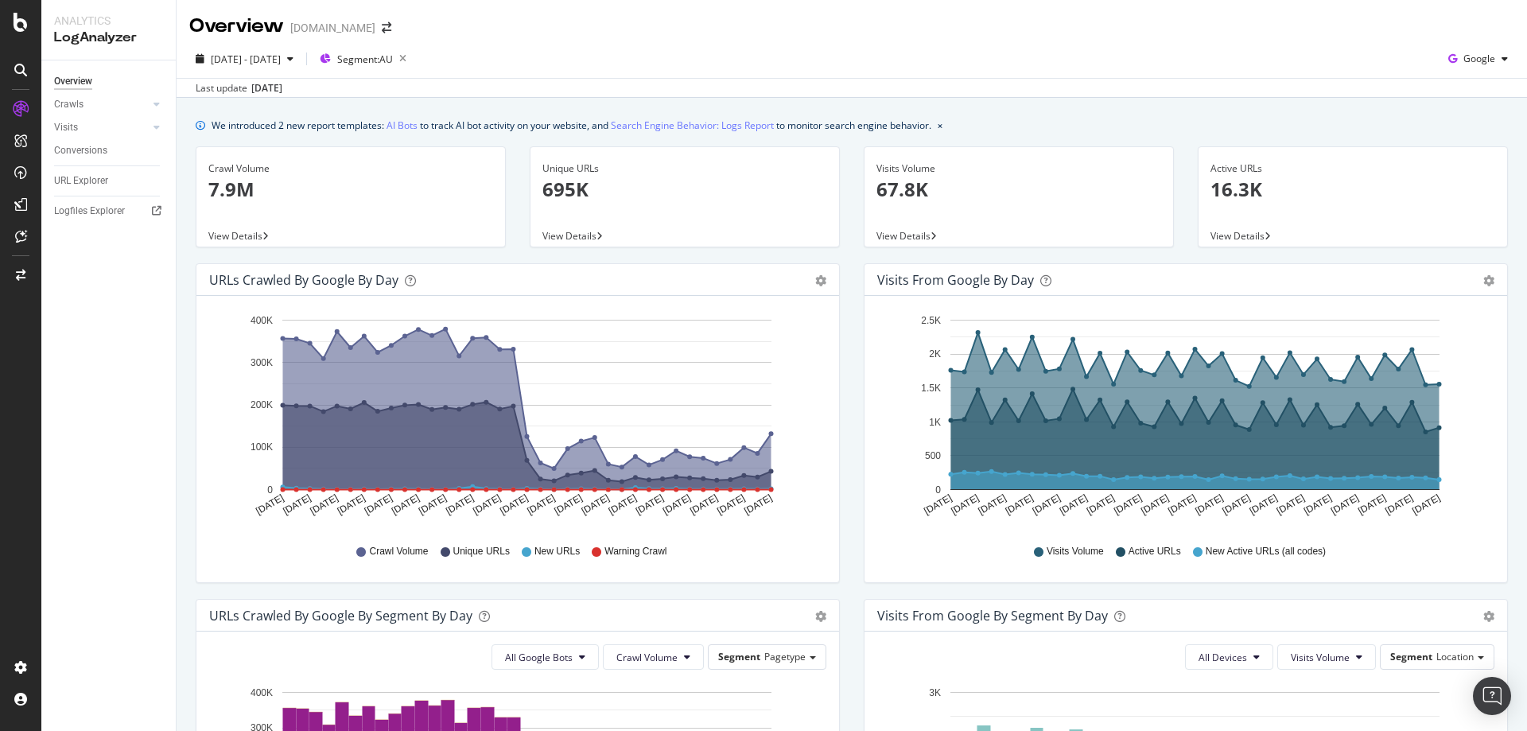
click at [843, 569] on div "URLs Crawled by Google by day Area Table Hold CTRL while clicking to filter the…" at bounding box center [518, 431] width 668 height 336
click at [390, 64] on span "Segment: AU" at bounding box center [365, 59] width 56 height 14
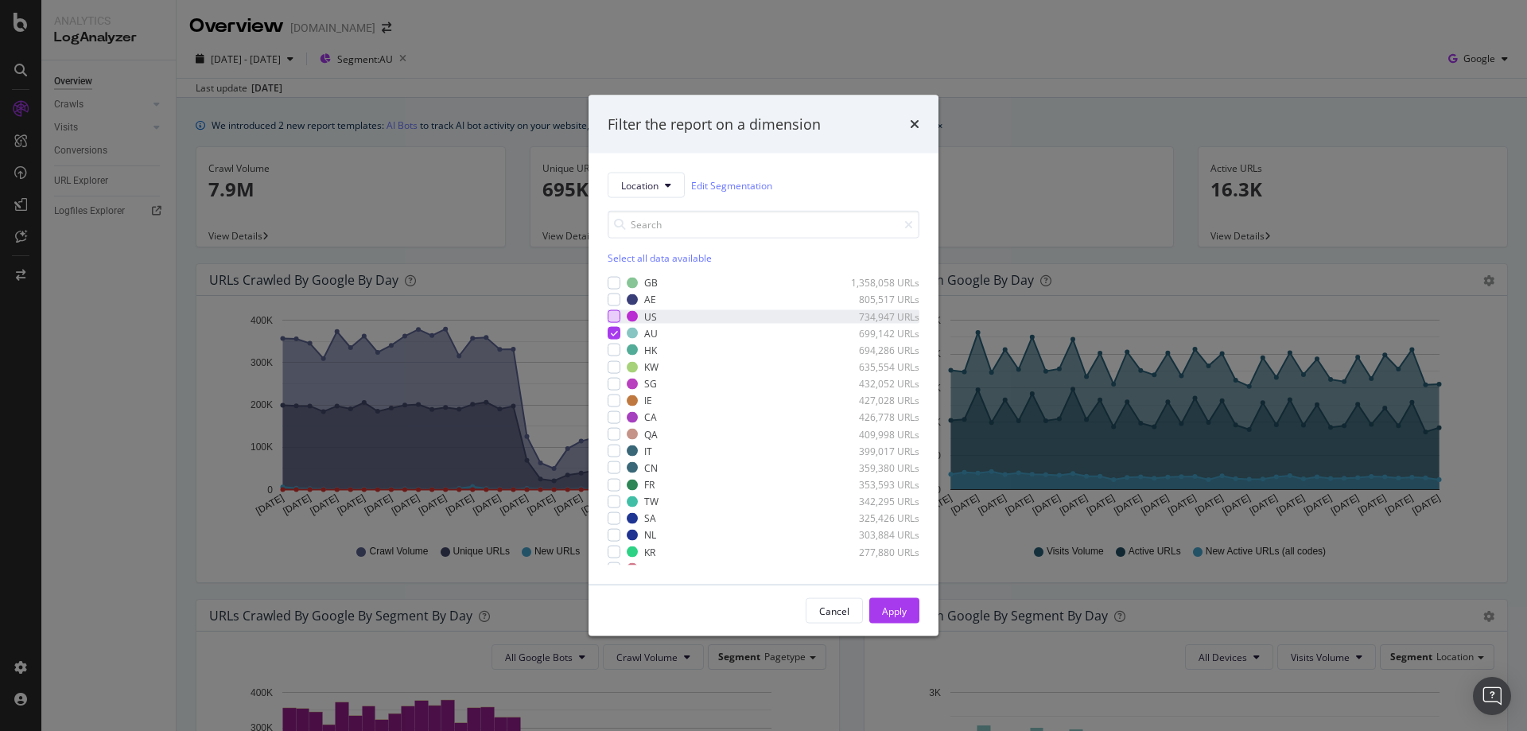
click at [611, 312] on div "modal" at bounding box center [613, 316] width 13 height 13
click at [613, 330] on icon "modal" at bounding box center [614, 333] width 7 height 8
click at [909, 616] on button "Apply" at bounding box center [894, 610] width 50 height 25
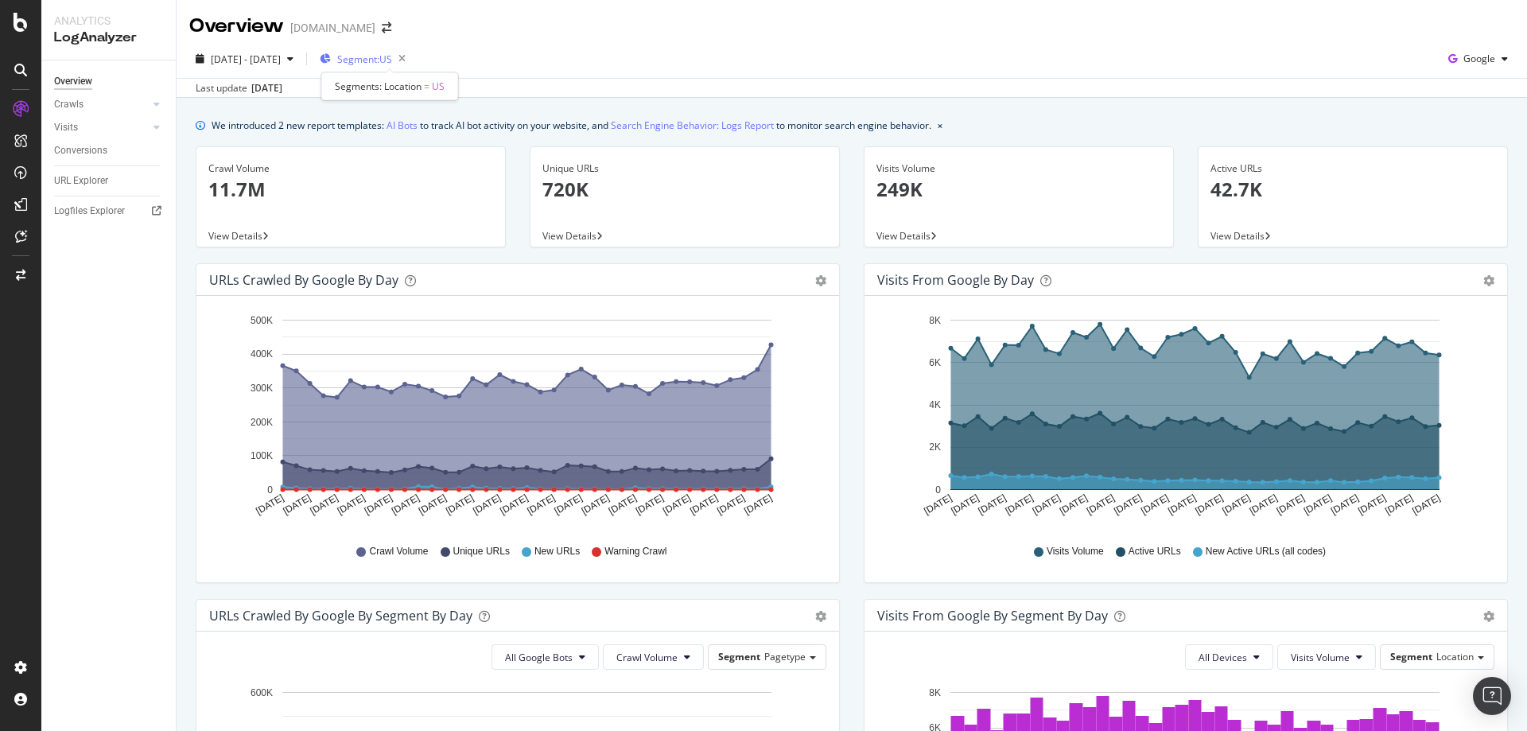
click at [392, 59] on span "Segment: US" at bounding box center [364, 59] width 55 height 14
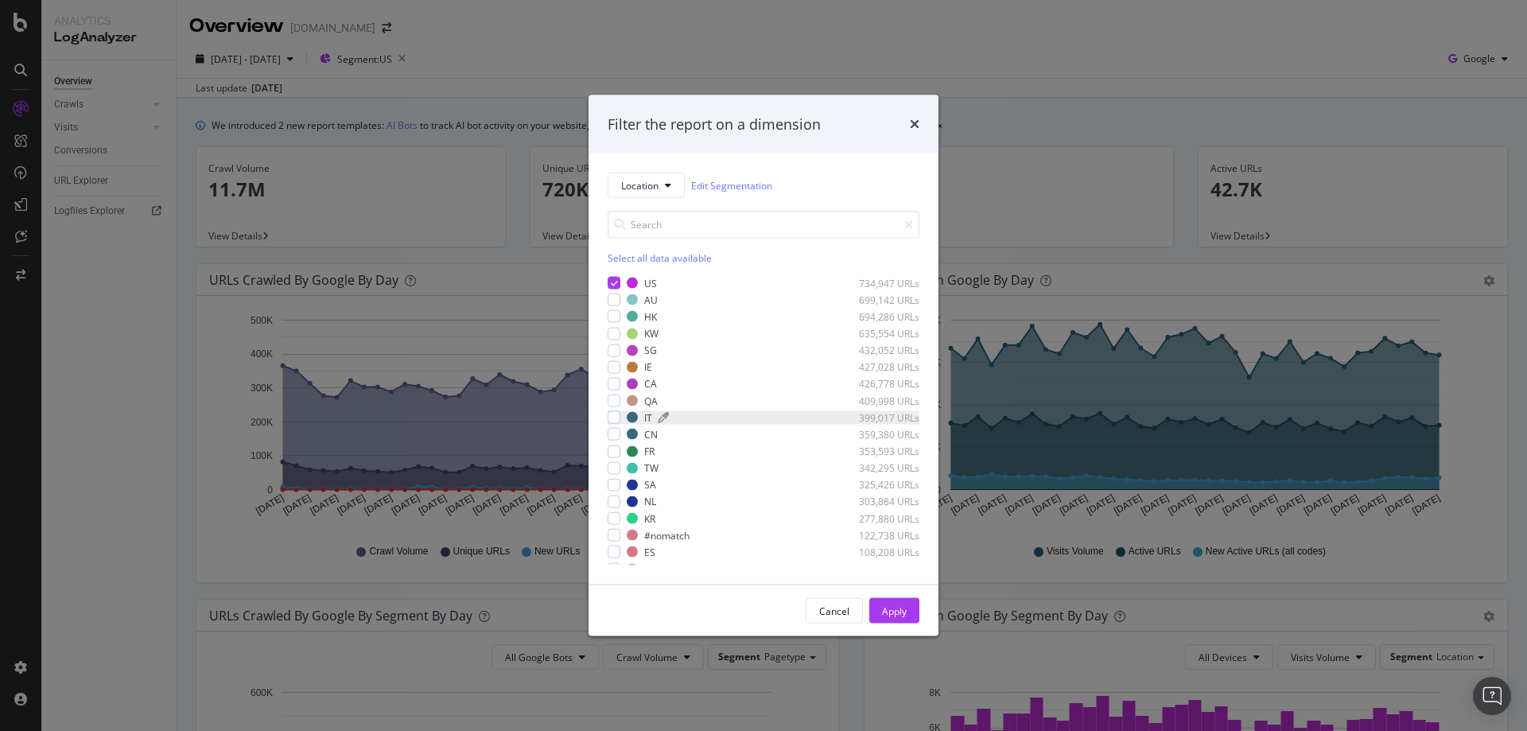
scroll to position [60, 0]
click at [611, 394] on div "modal" at bounding box center [613, 390] width 13 height 13
click at [611, 317] on icon "modal" at bounding box center [614, 316] width 7 height 8
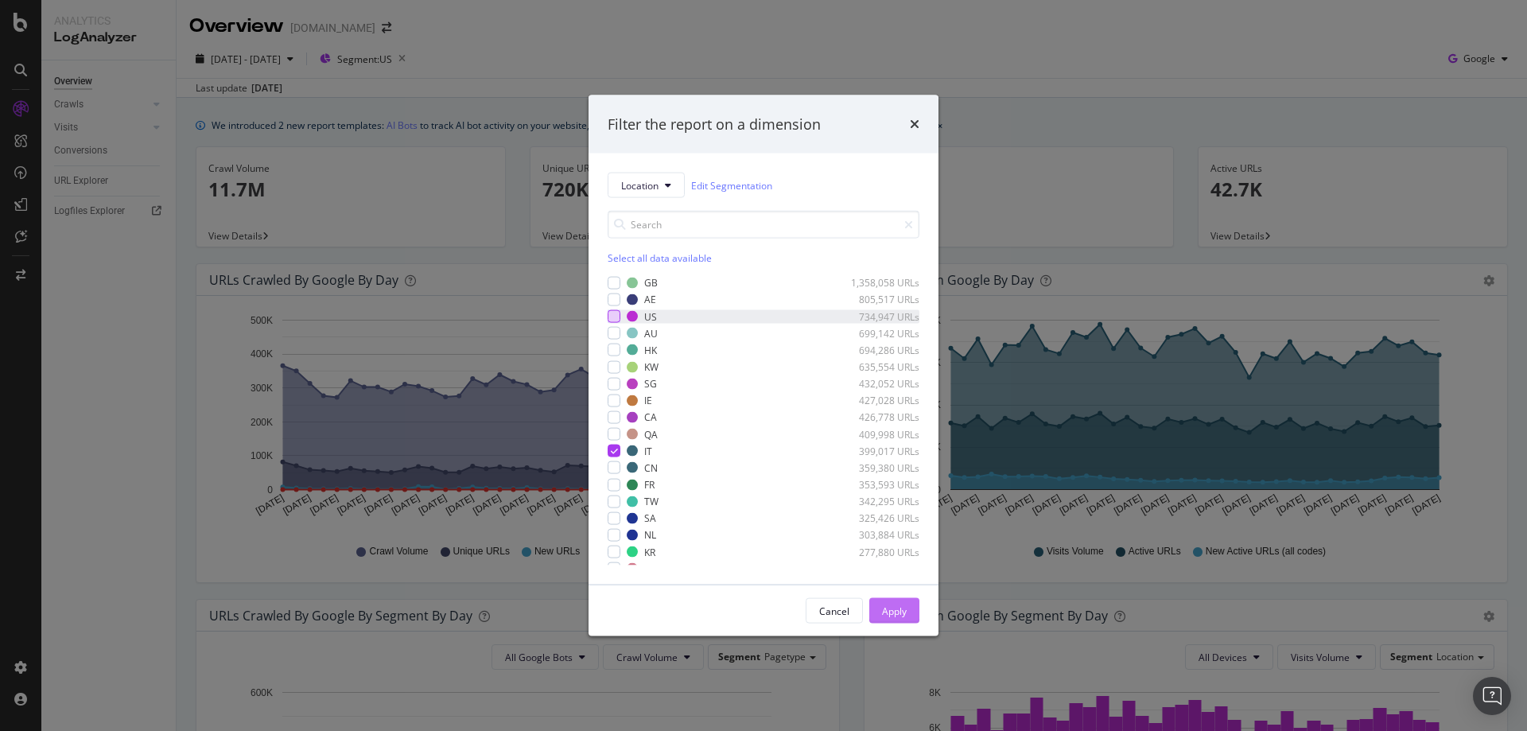
click at [901, 612] on div "Apply" at bounding box center [894, 611] width 25 height 14
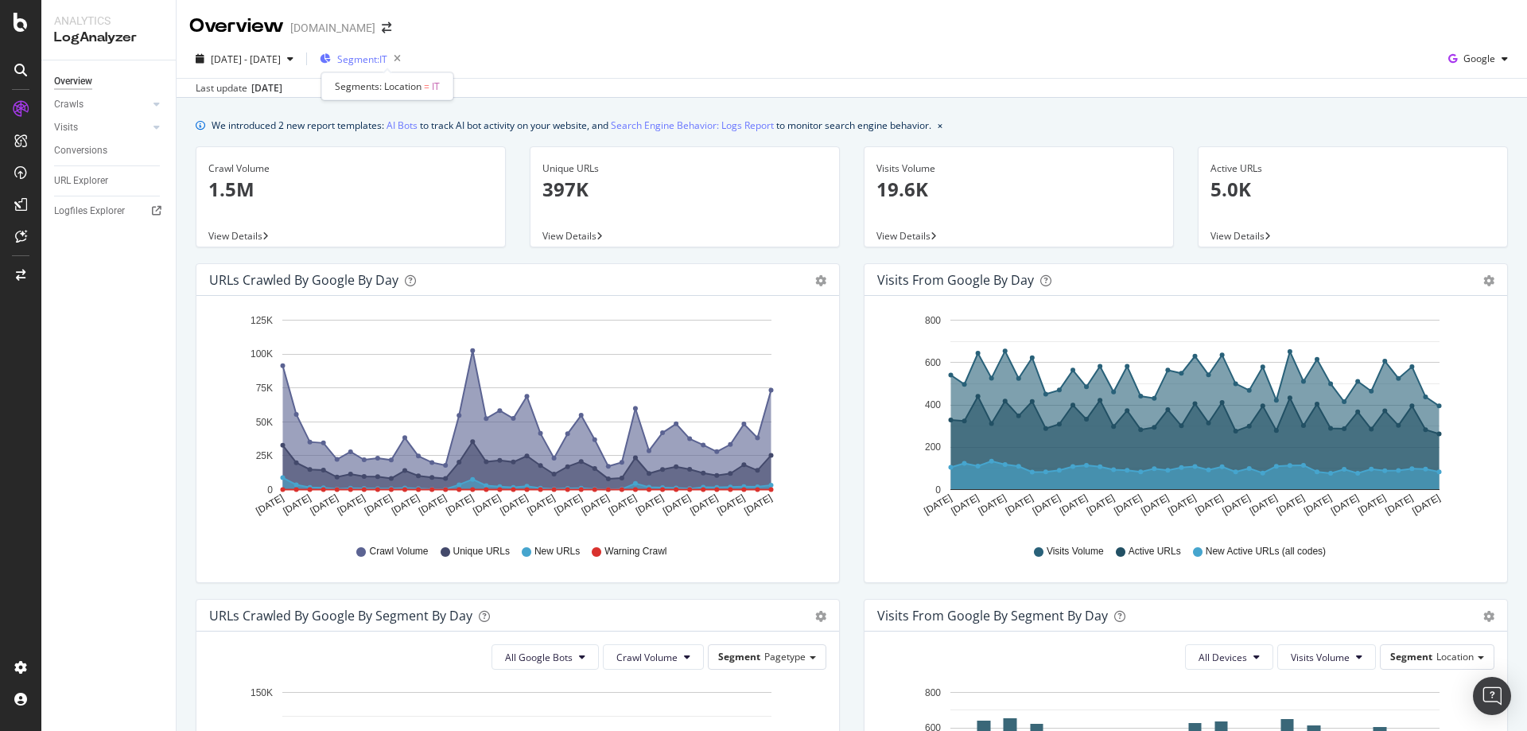
click at [387, 56] on span "Segment: IT" at bounding box center [362, 59] width 50 height 14
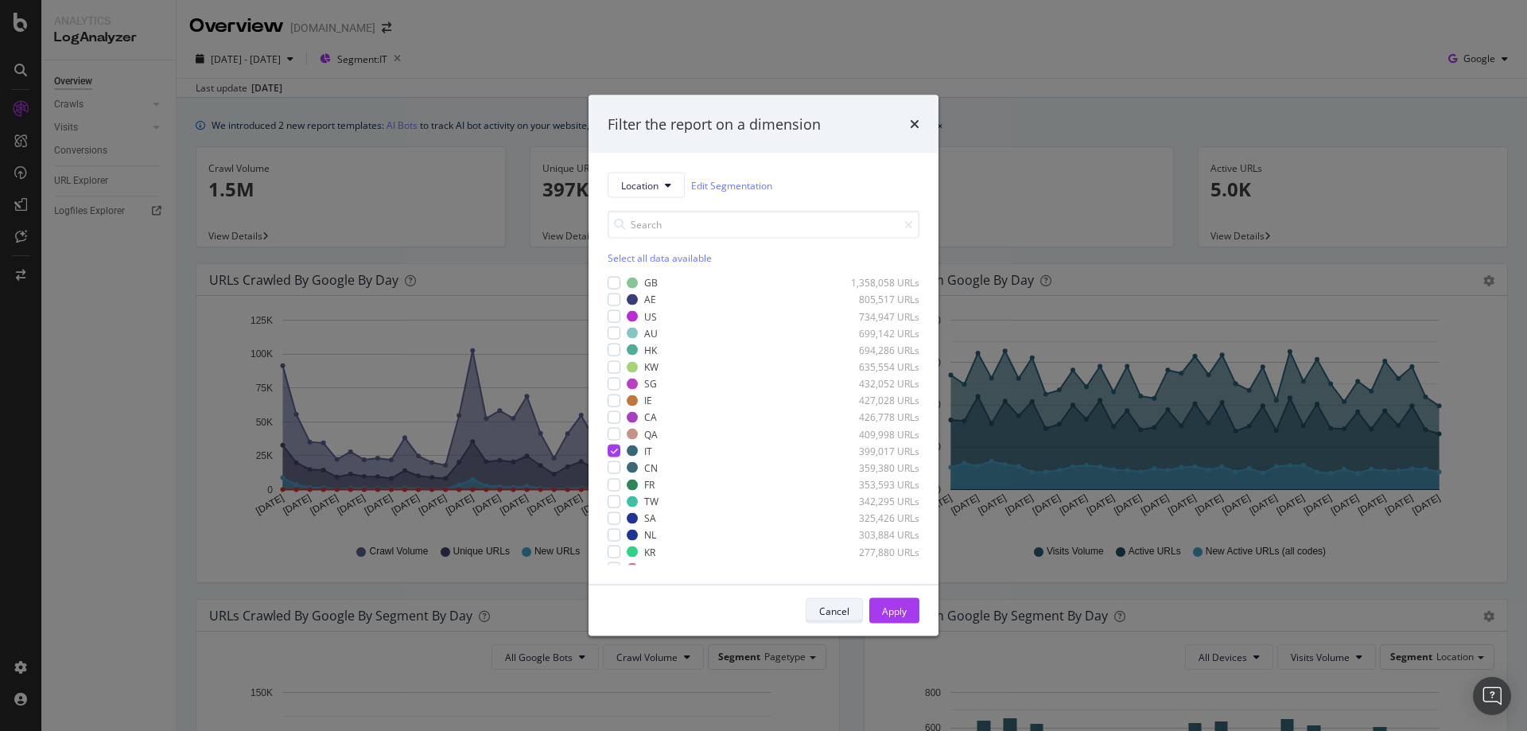
click at [835, 618] on div "Cancel" at bounding box center [834, 611] width 30 height 22
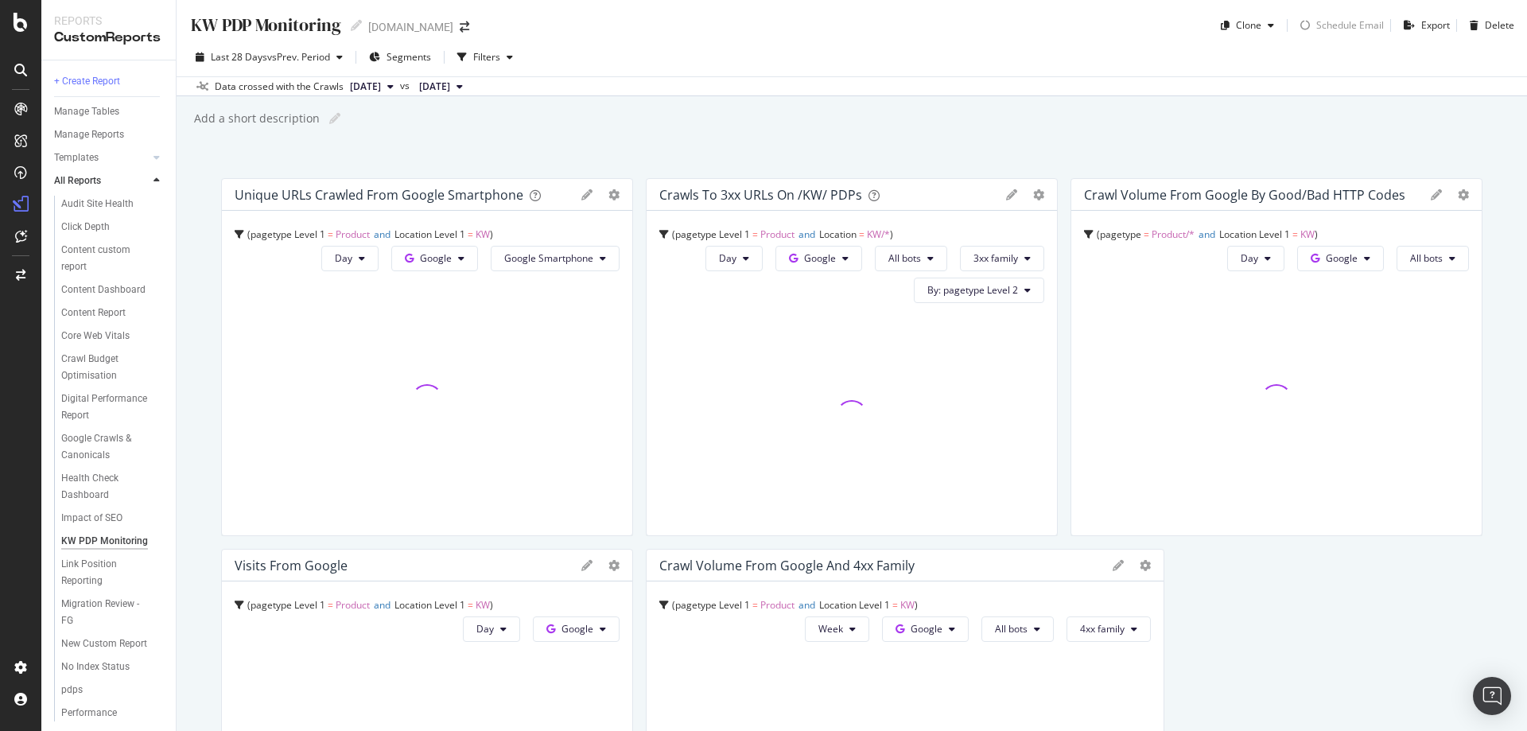
click at [635, 153] on div "KW PDP Monitoring KW PDP Monitoring www.selfridges.com Clone Schedule Email Exp…" at bounding box center [852, 365] width 1350 height 731
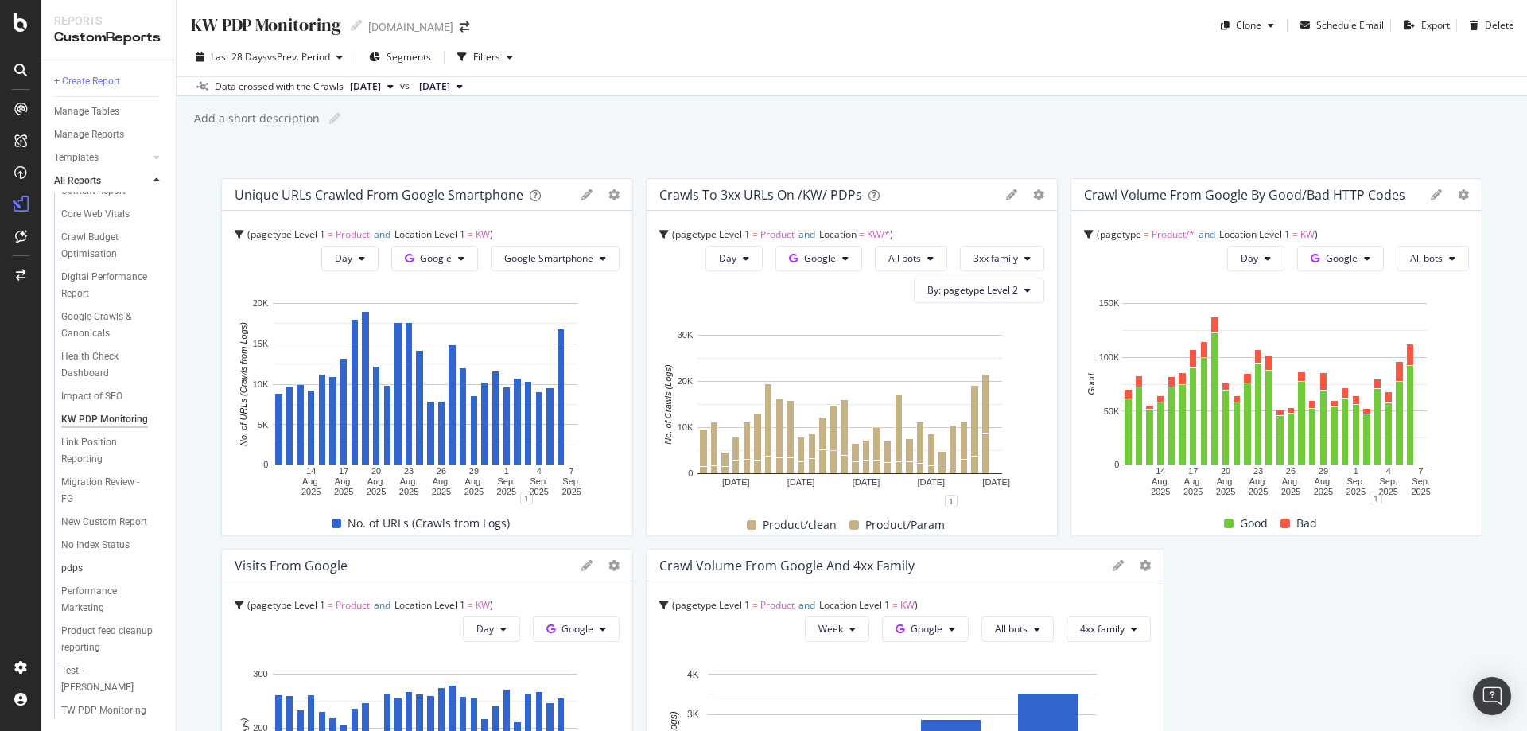
scroll to position [188, 0]
click at [82, 269] on div "Digital Performance Report" at bounding box center [106, 285] width 91 height 33
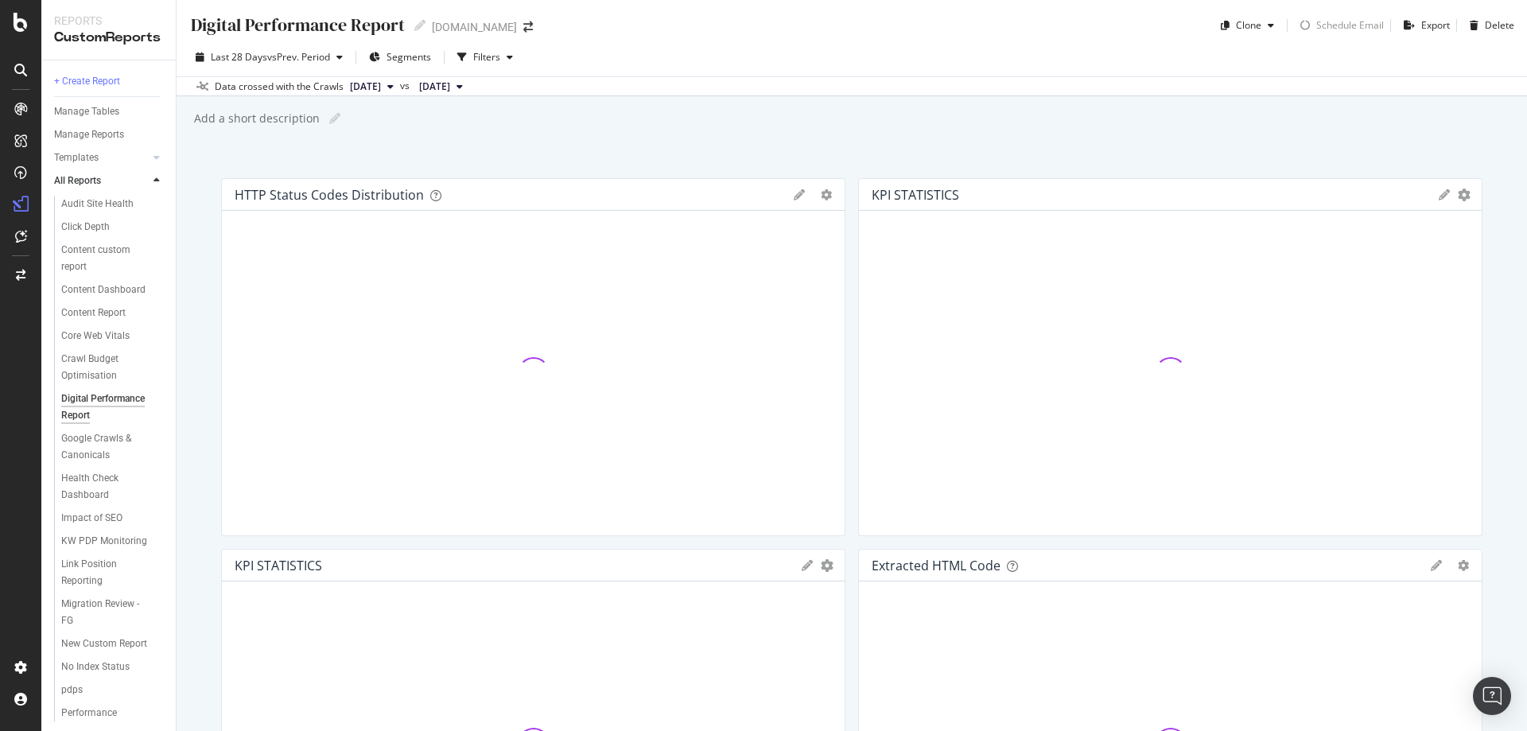
click at [516, 144] on div "Digital Performance Report Digital Performance Report www.selfridges.com Clone …" at bounding box center [852, 365] width 1350 height 731
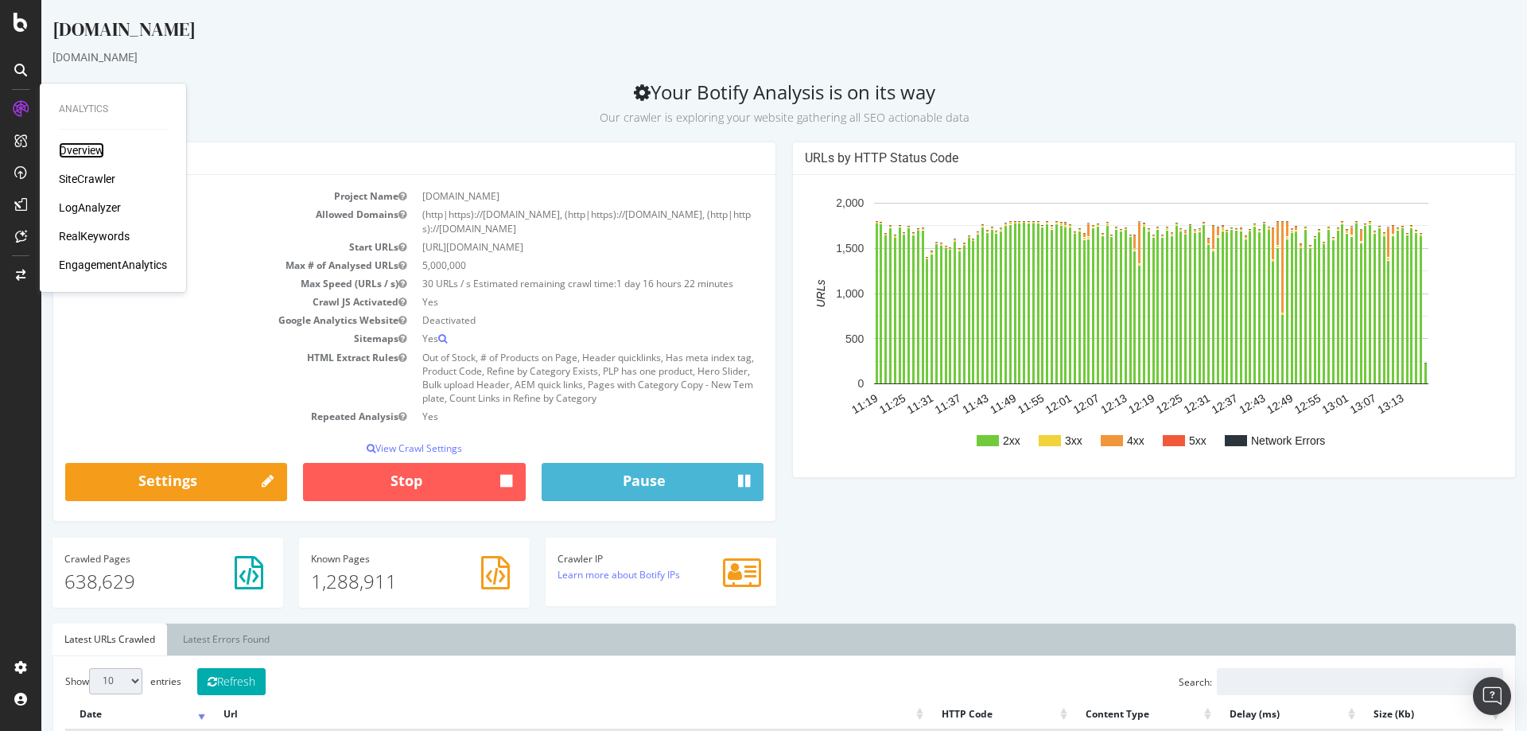
click at [83, 149] on div "Overview" at bounding box center [81, 150] width 45 height 16
